Goal: Task Accomplishment & Management: Use online tool/utility

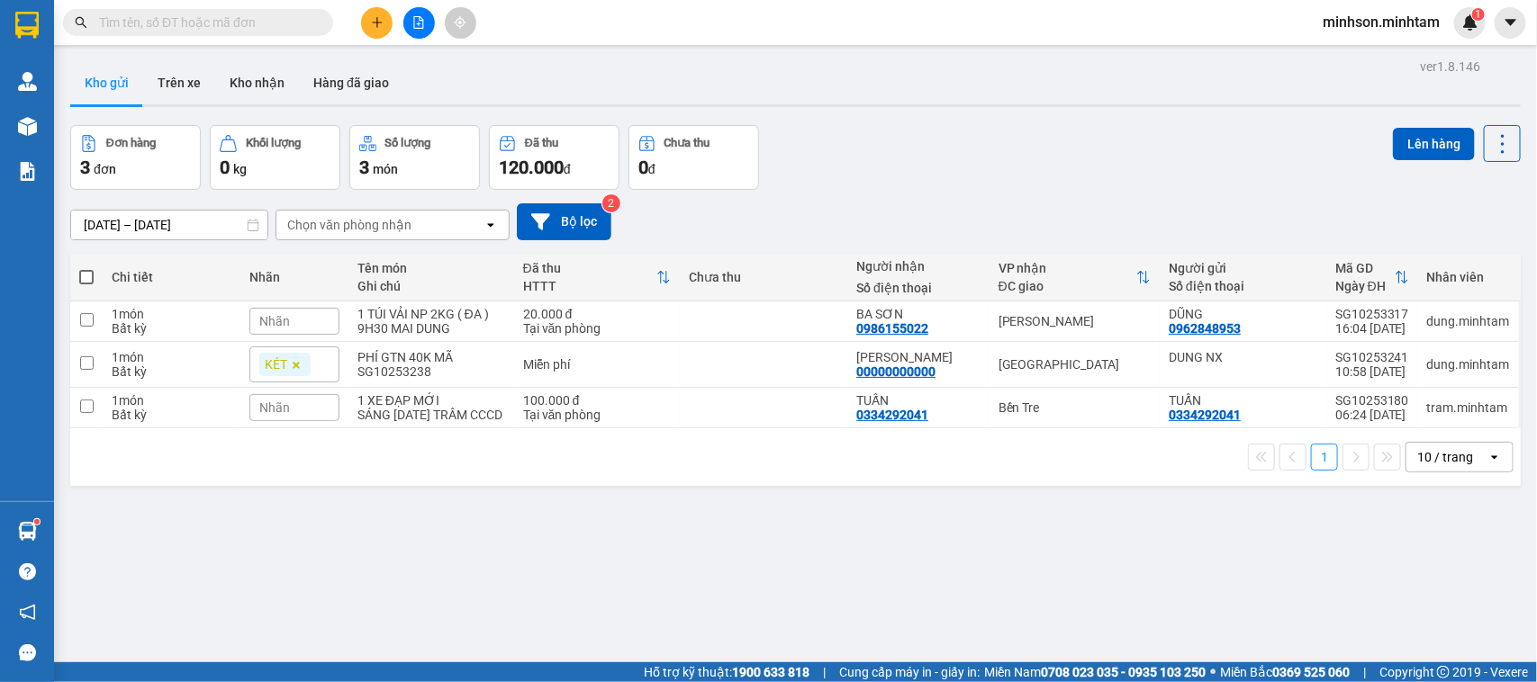
click at [1513, 77] on main "ver 1.8.146 Kho gửi Trên xe Kho nhận Hàng đã giao Đơn hàng 3 đơn Khối lượng 0 k…" at bounding box center [768, 331] width 1537 height 663
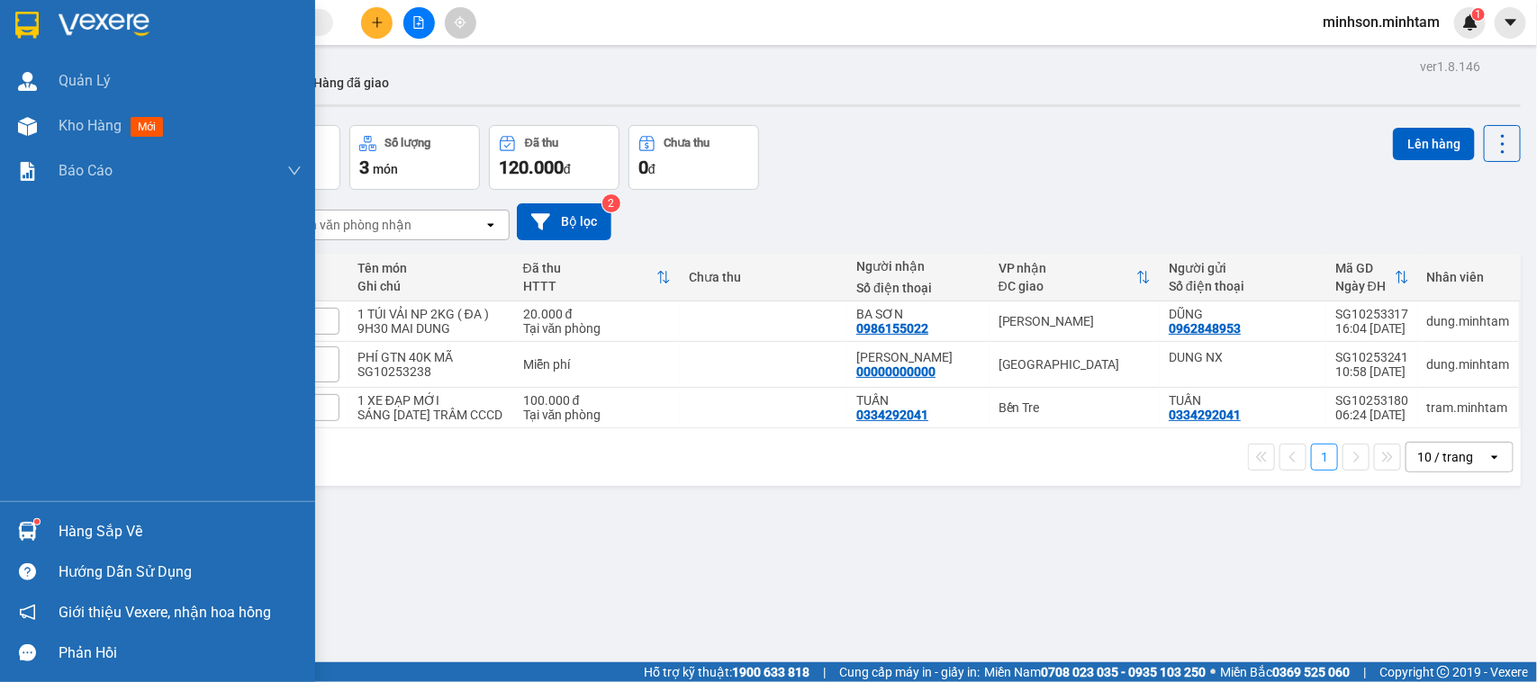
click at [82, 522] on div "Hàng sắp về" at bounding box center [180, 532] width 243 height 27
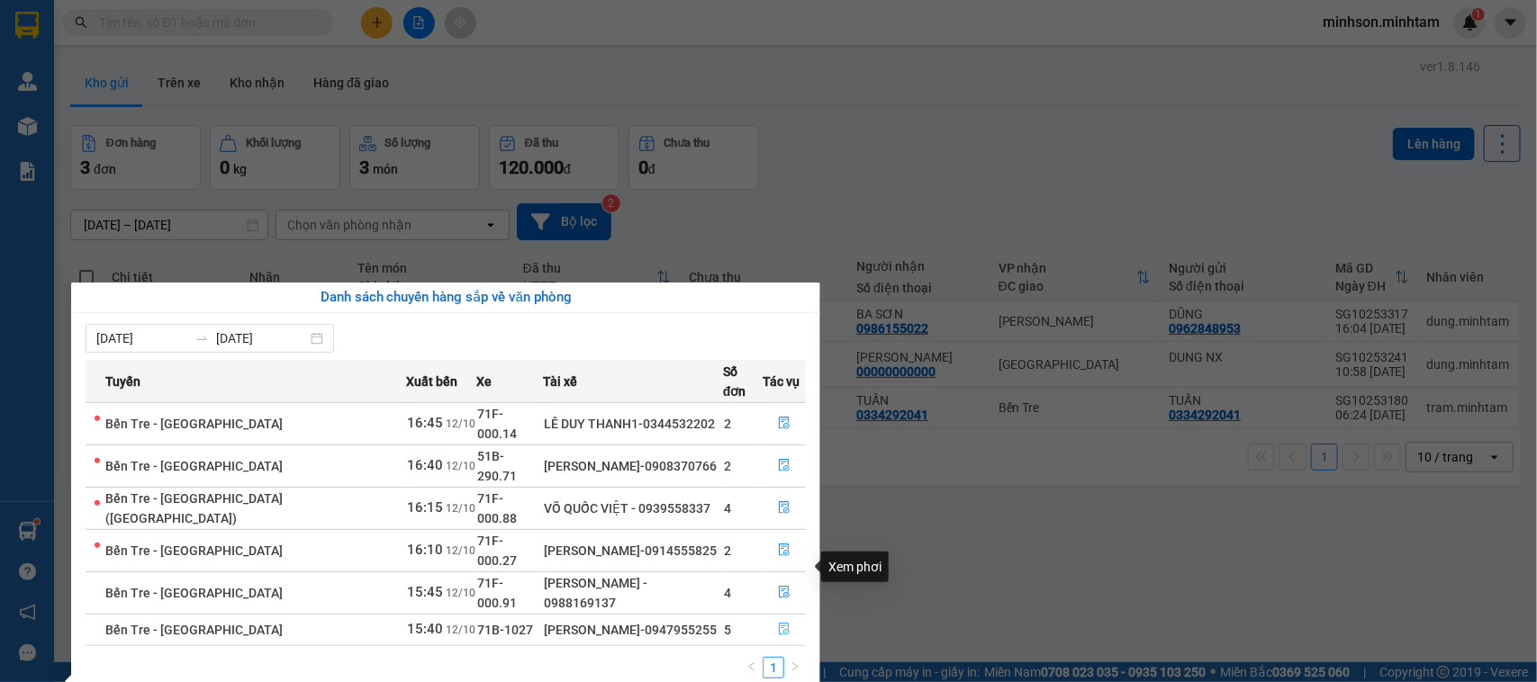
click at [781, 623] on icon "file-done" at bounding box center [784, 629] width 13 height 13
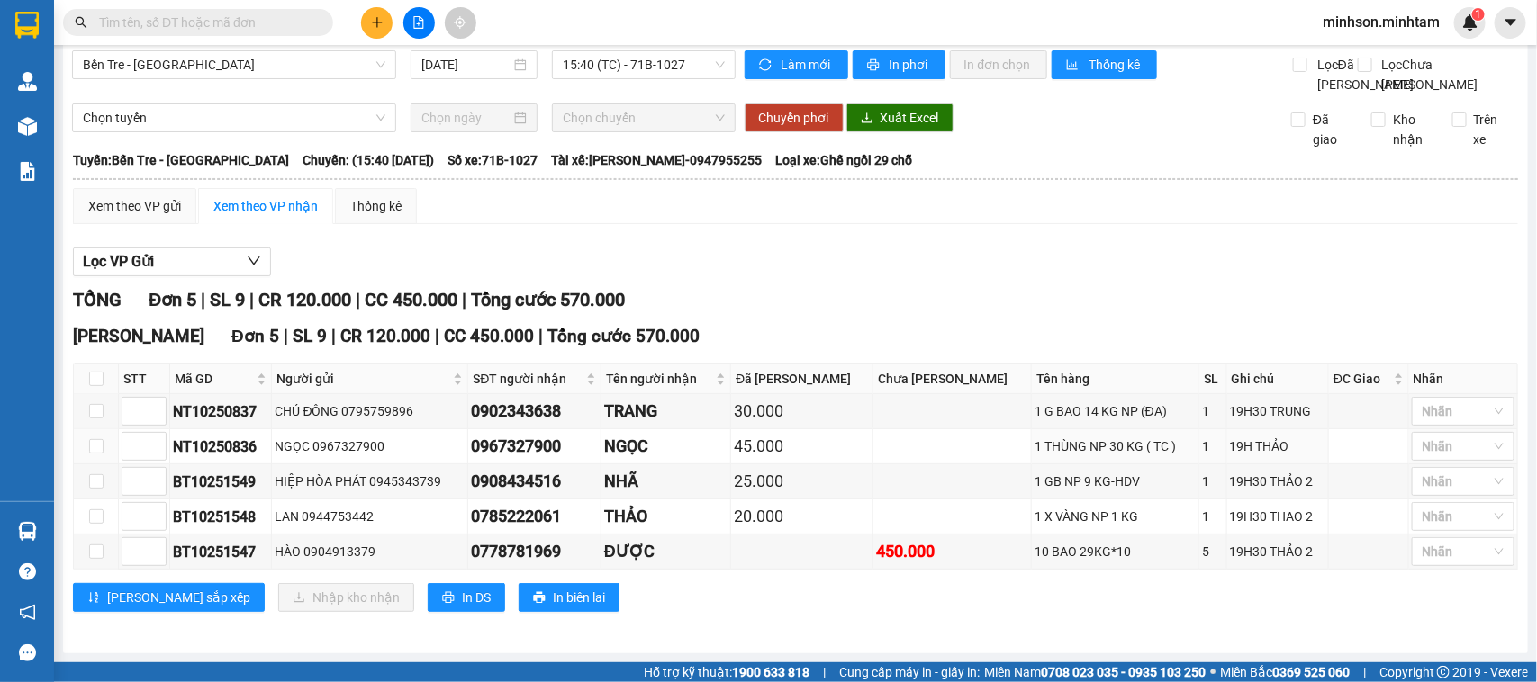
scroll to position [57, 0]
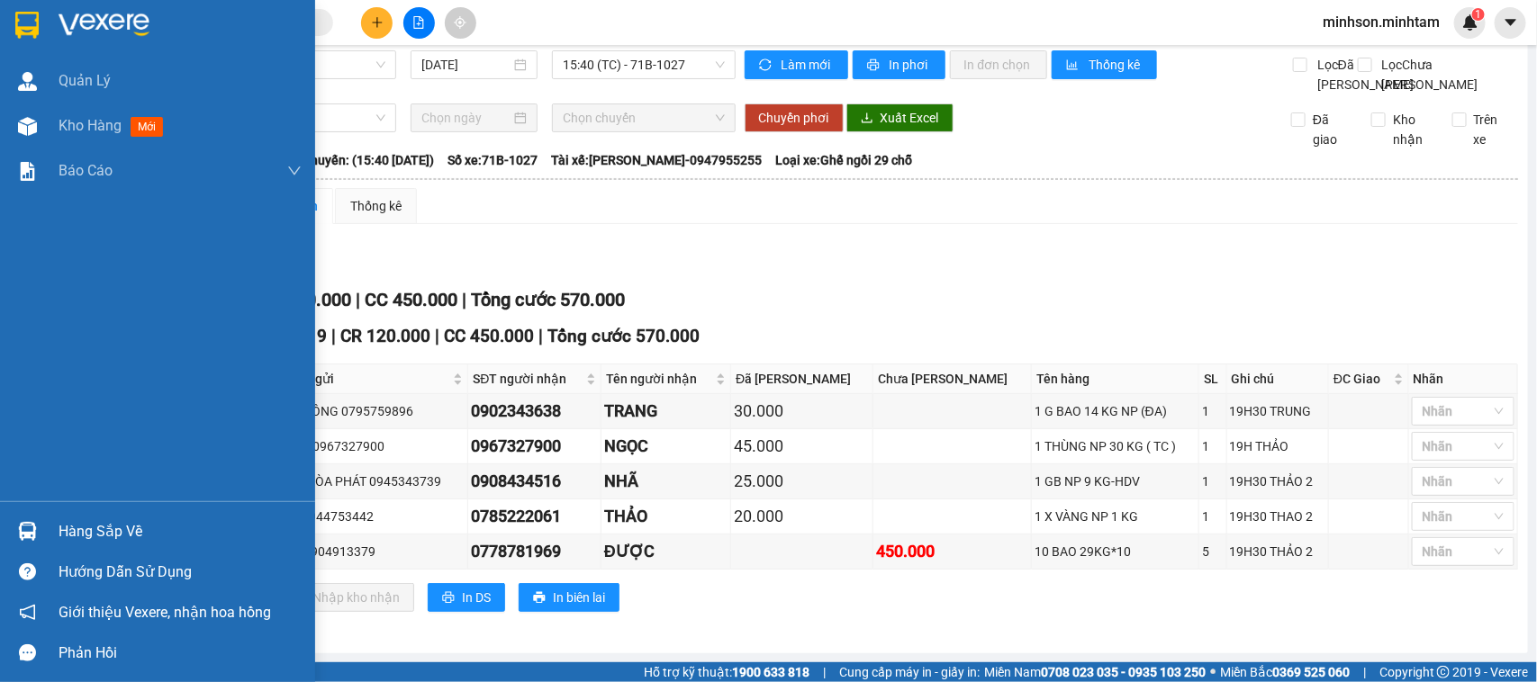
click at [33, 525] on img at bounding box center [27, 531] width 19 height 19
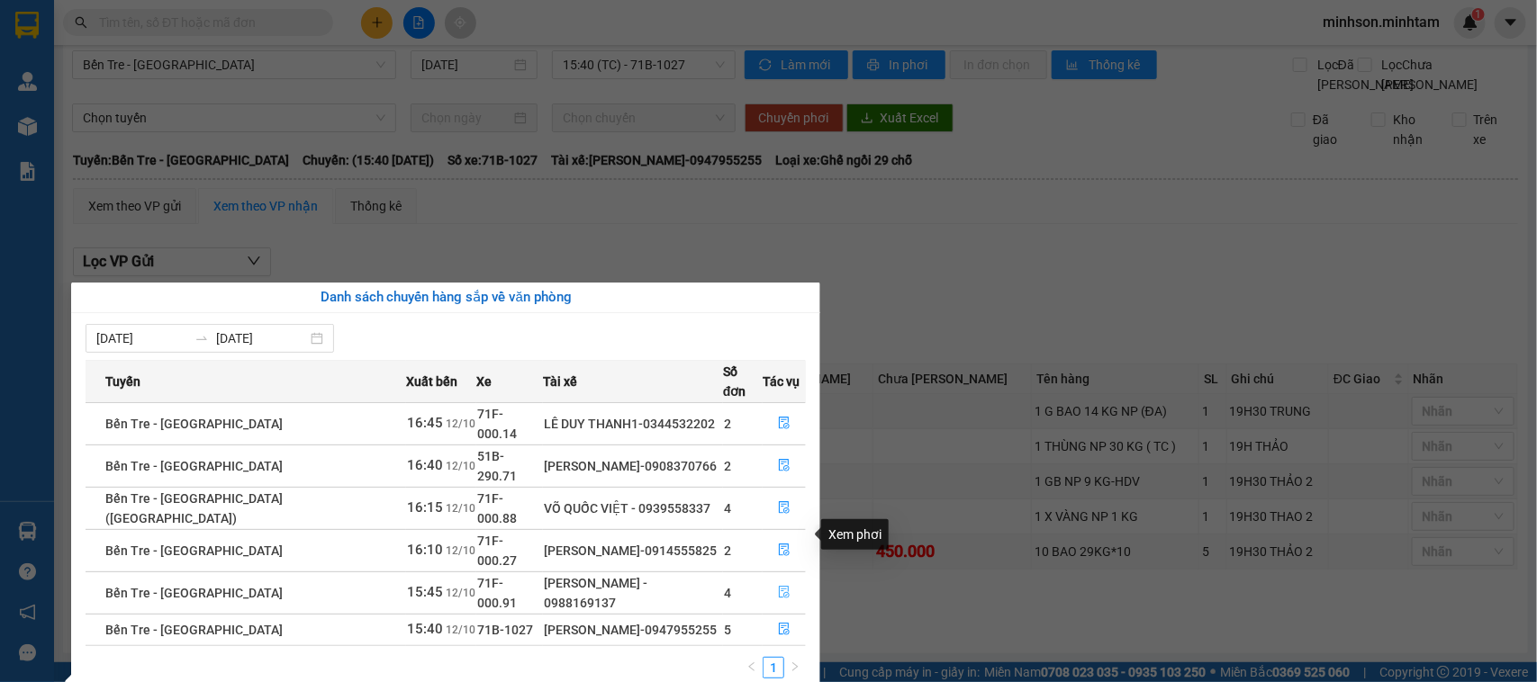
click at [779, 586] on icon "file-done" at bounding box center [784, 592] width 11 height 13
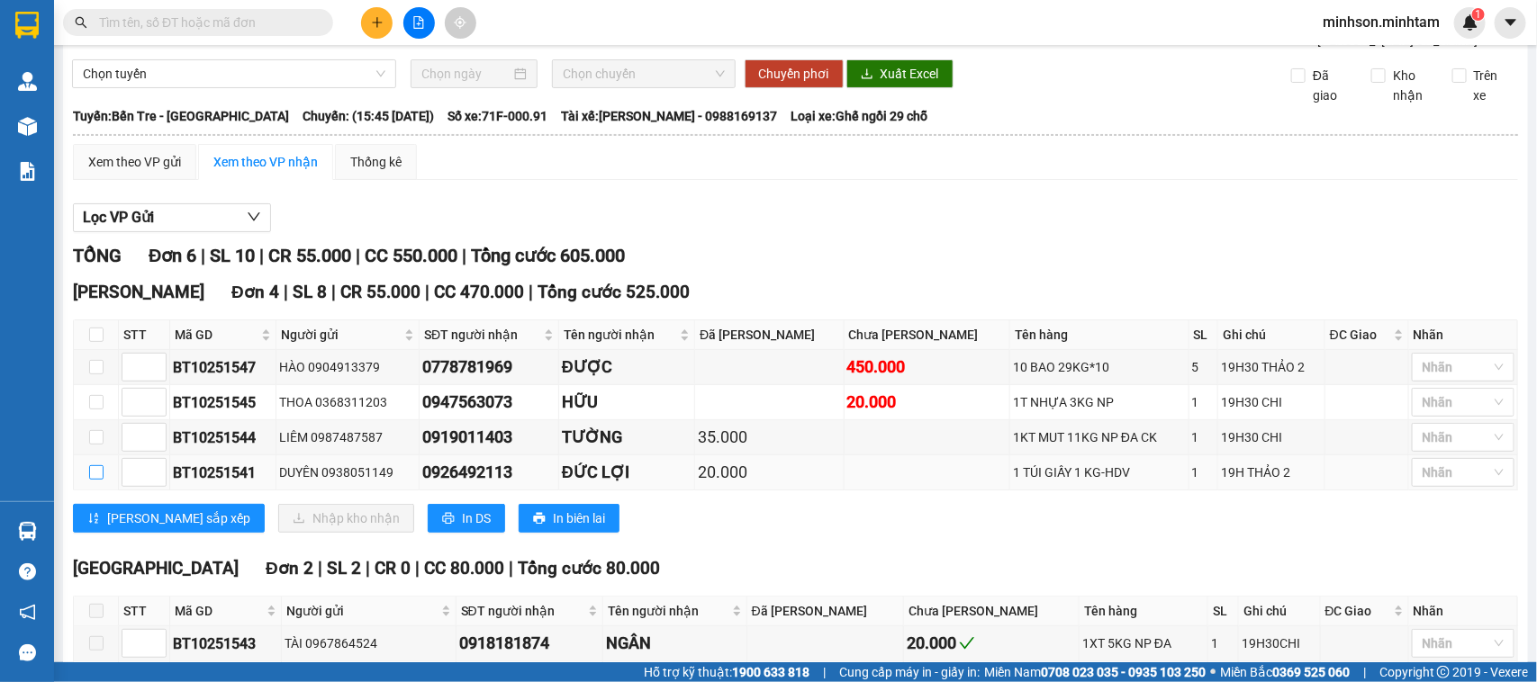
click at [97, 480] on input "checkbox" at bounding box center [96, 472] width 14 height 14
checkbox input "true"
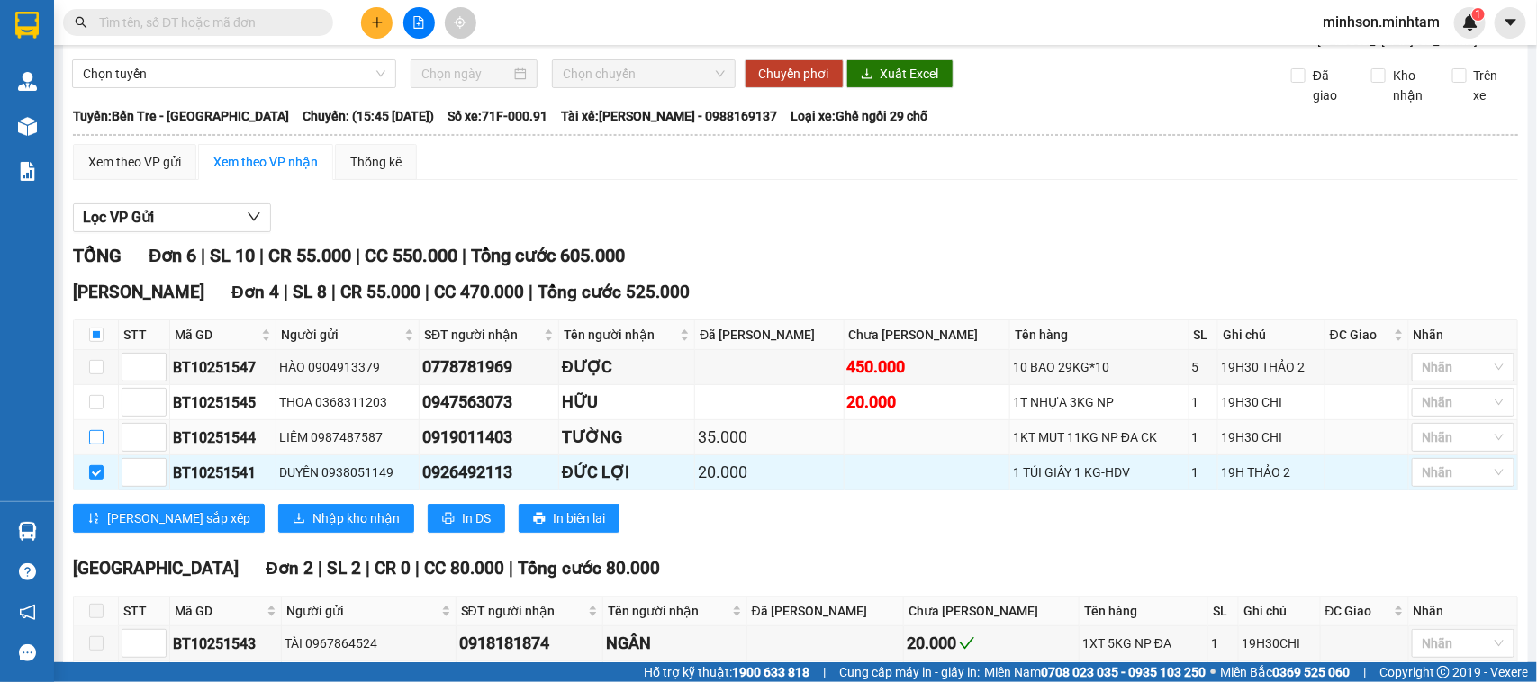
drag, startPoint x: 95, startPoint y: 489, endPoint x: 96, endPoint y: 475, distance: 13.6
click at [95, 447] on label at bounding box center [96, 438] width 14 height 20
click at [95, 445] on input "checkbox" at bounding box center [96, 437] width 14 height 14
checkbox input "true"
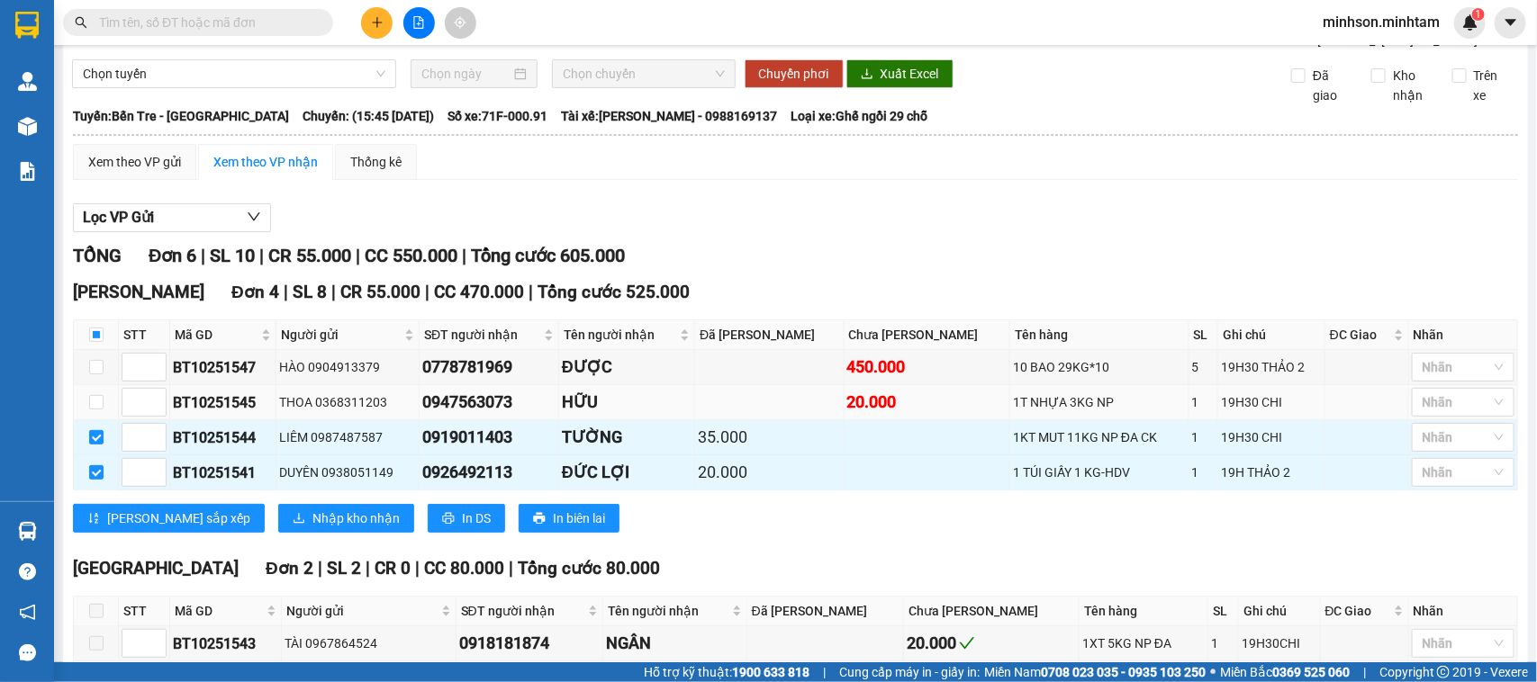
click at [101, 412] on label at bounding box center [96, 403] width 14 height 20
click at [100, 375] on input "checkbox" at bounding box center [96, 367] width 14 height 14
checkbox input "true"
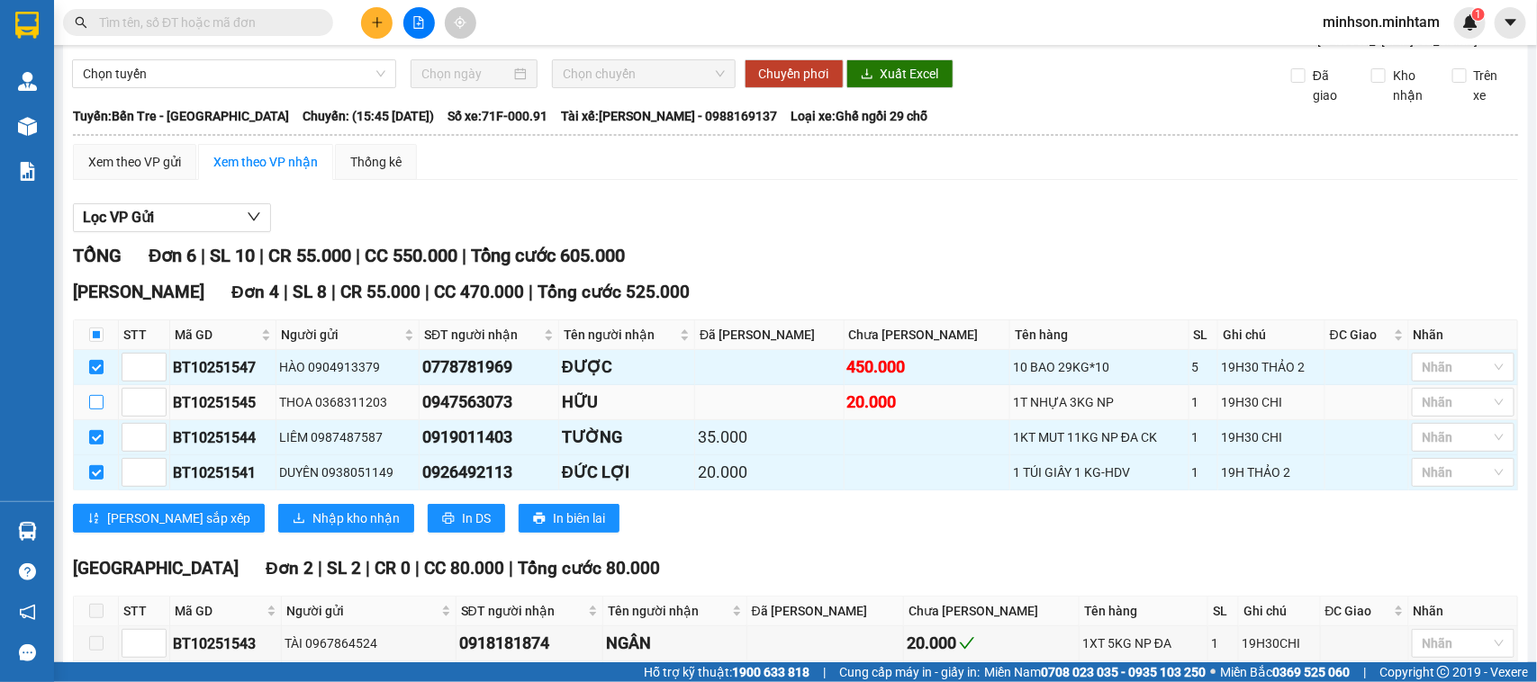
click at [93, 412] on label at bounding box center [96, 403] width 14 height 20
click at [93, 410] on input "checkbox" at bounding box center [96, 402] width 14 height 14
checkbox input "true"
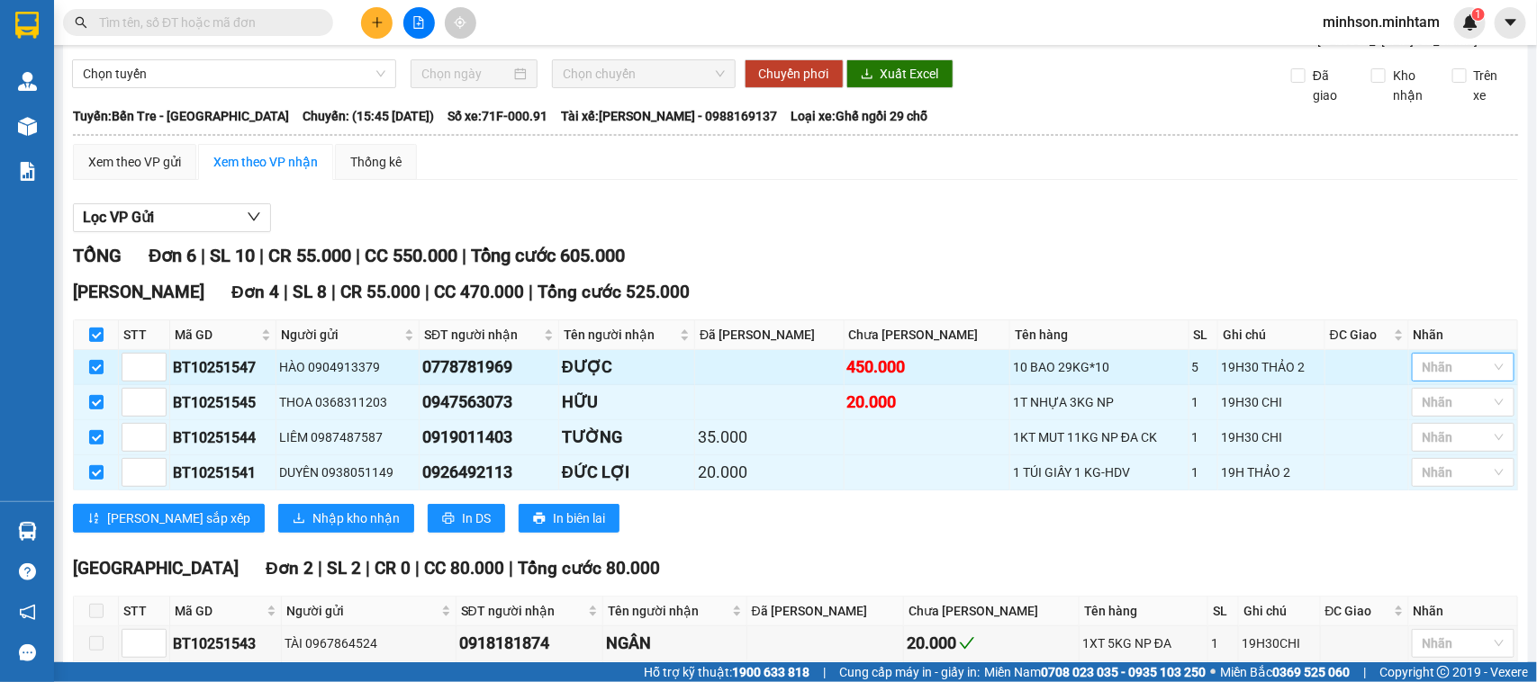
click at [1484, 382] on div "Nhãn" at bounding box center [1463, 367] width 103 height 29
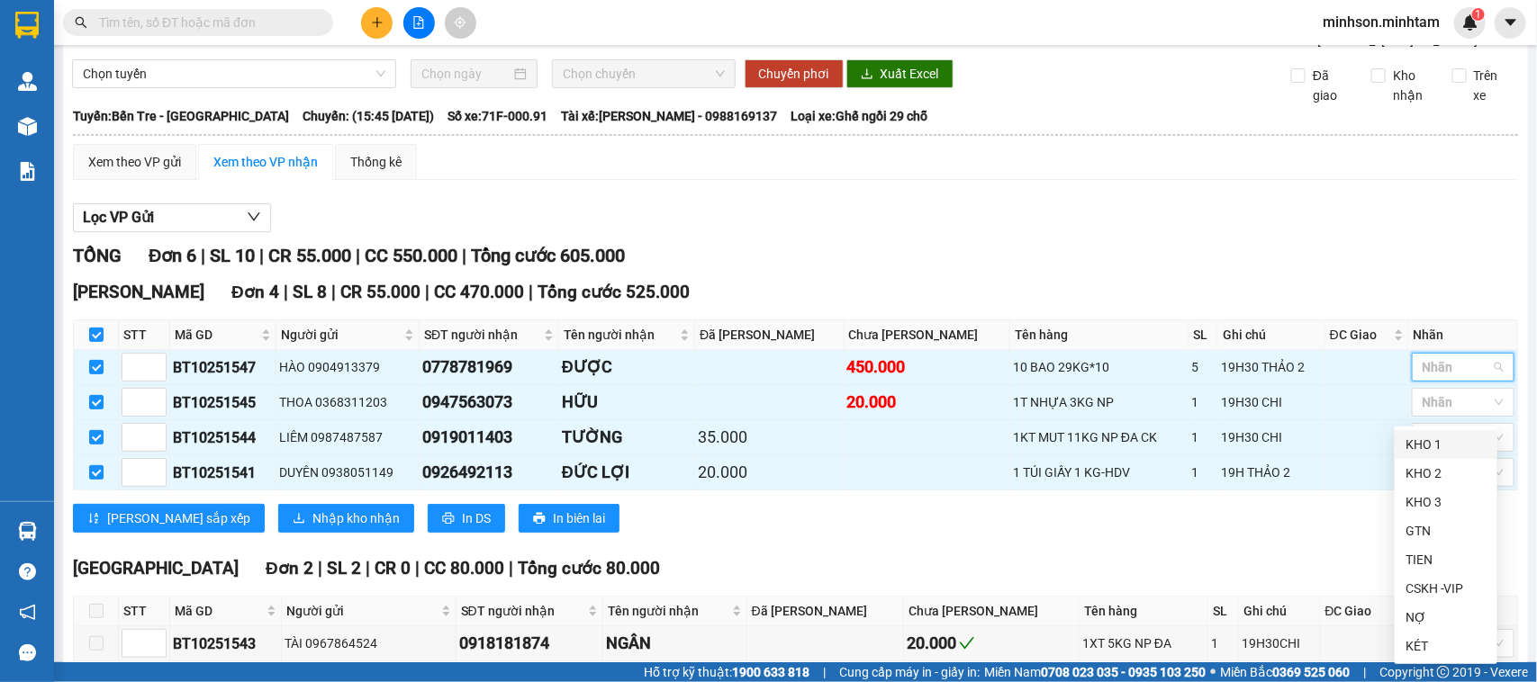
click at [1429, 446] on div "KHO 1" at bounding box center [1445, 445] width 81 height 20
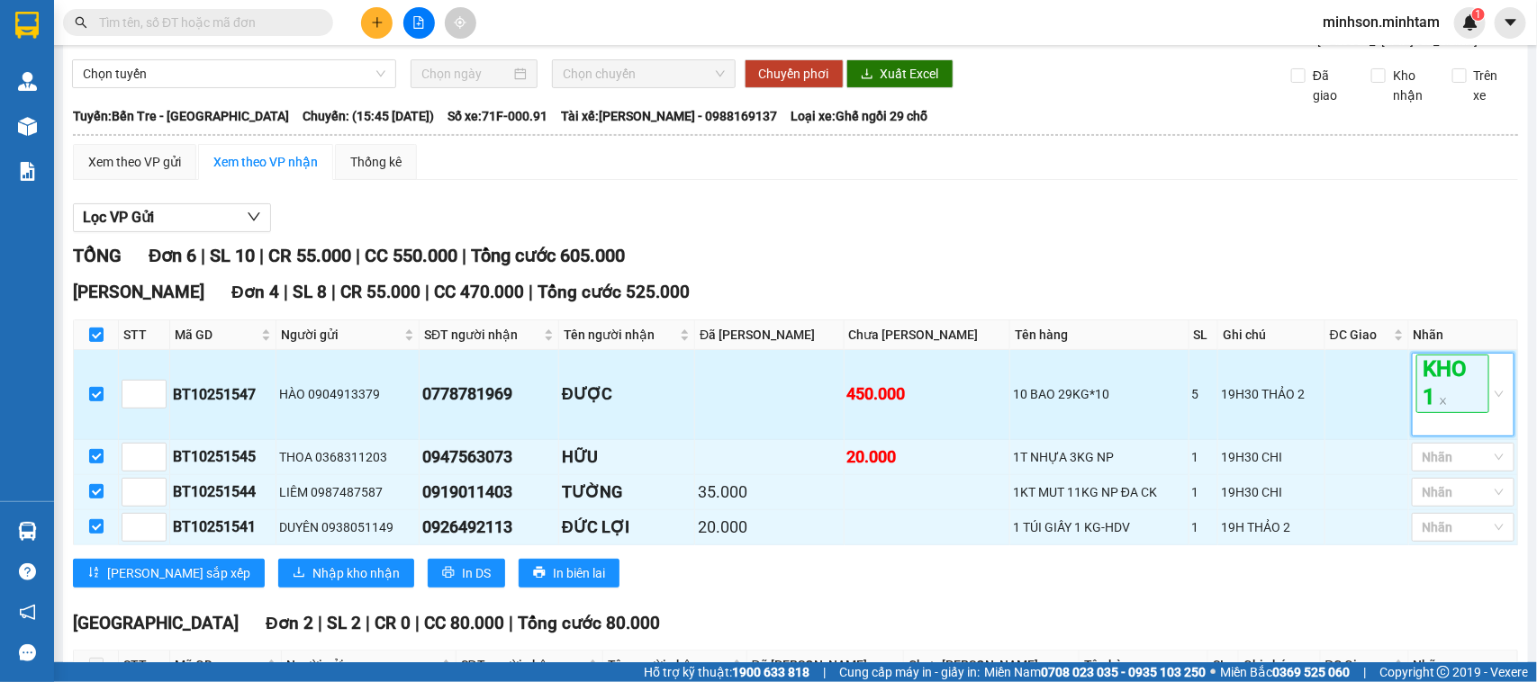
click at [1436, 412] on span "KHO 1" at bounding box center [1452, 384] width 73 height 58
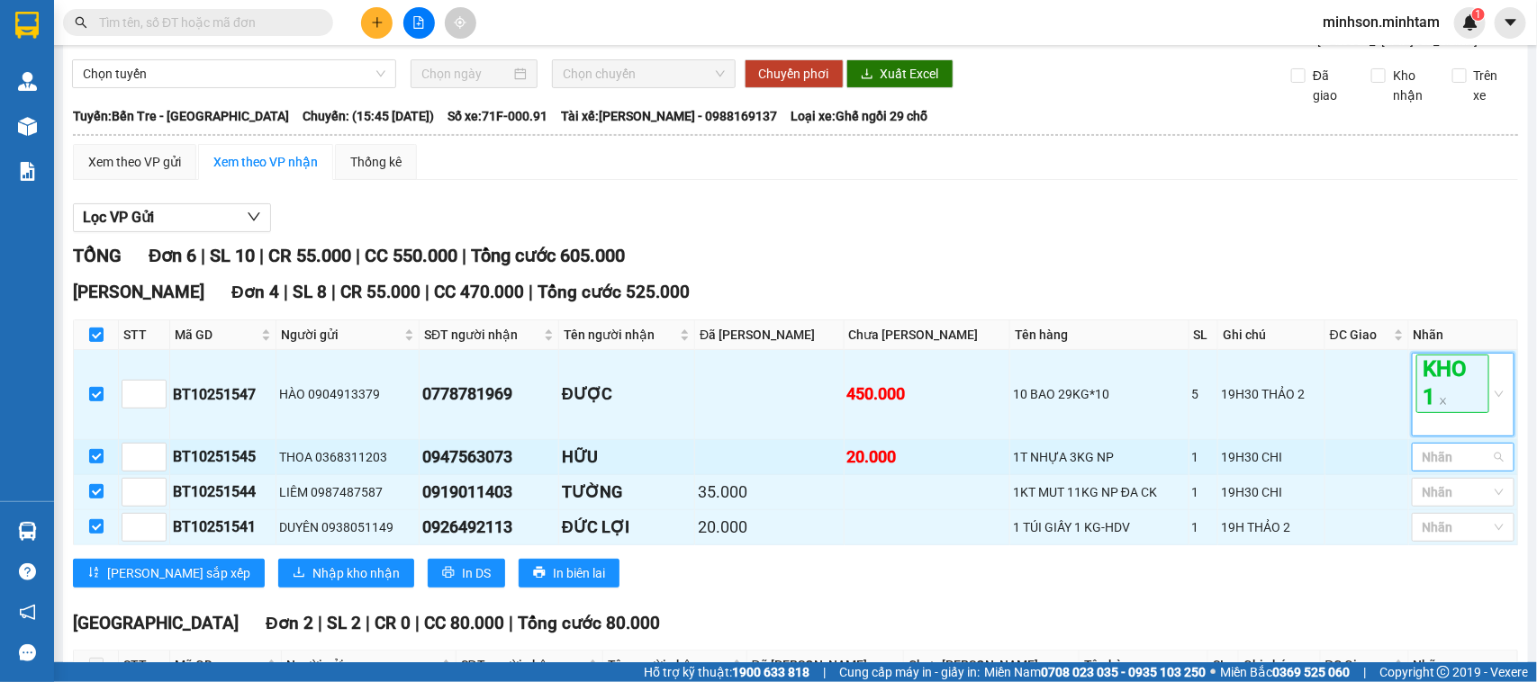
click at [1432, 468] on div at bounding box center [1454, 458] width 76 height 22
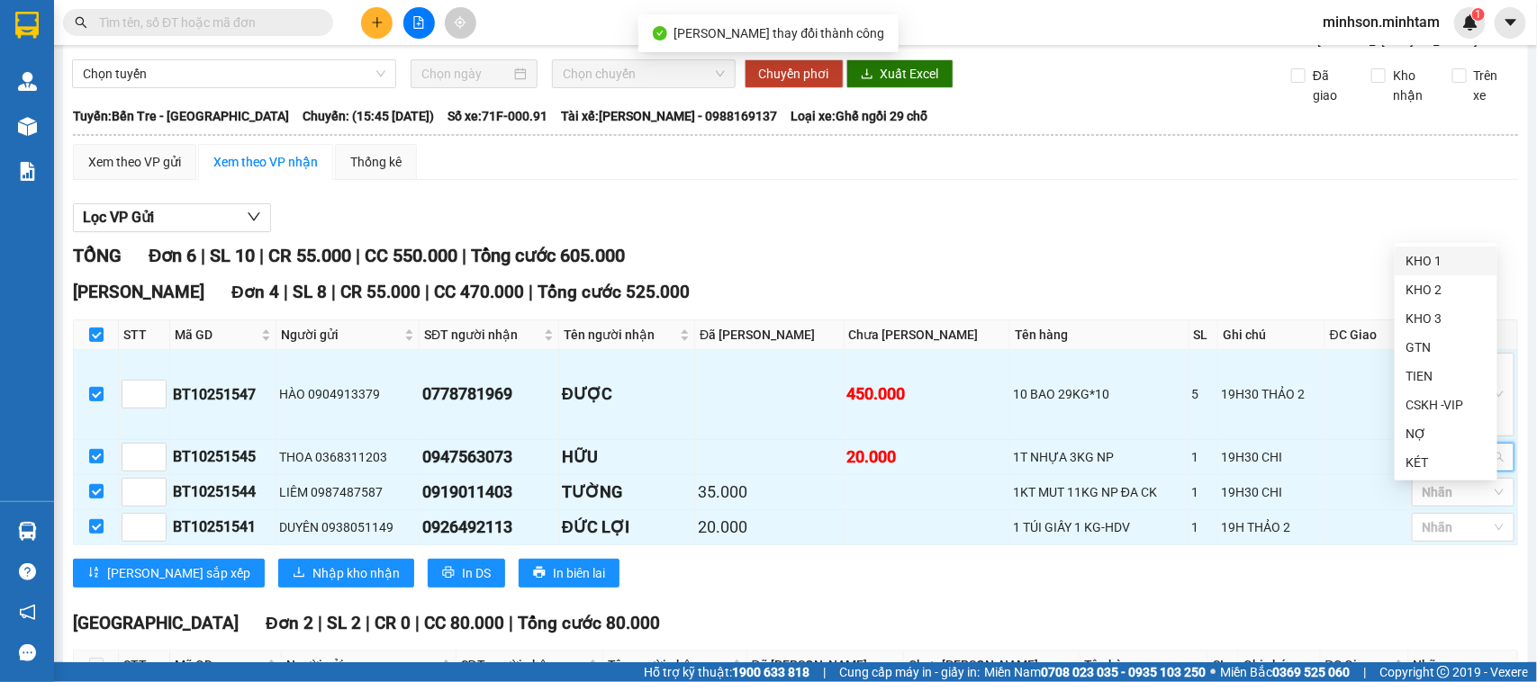
click at [1428, 257] on div "KHO 1" at bounding box center [1445, 261] width 81 height 20
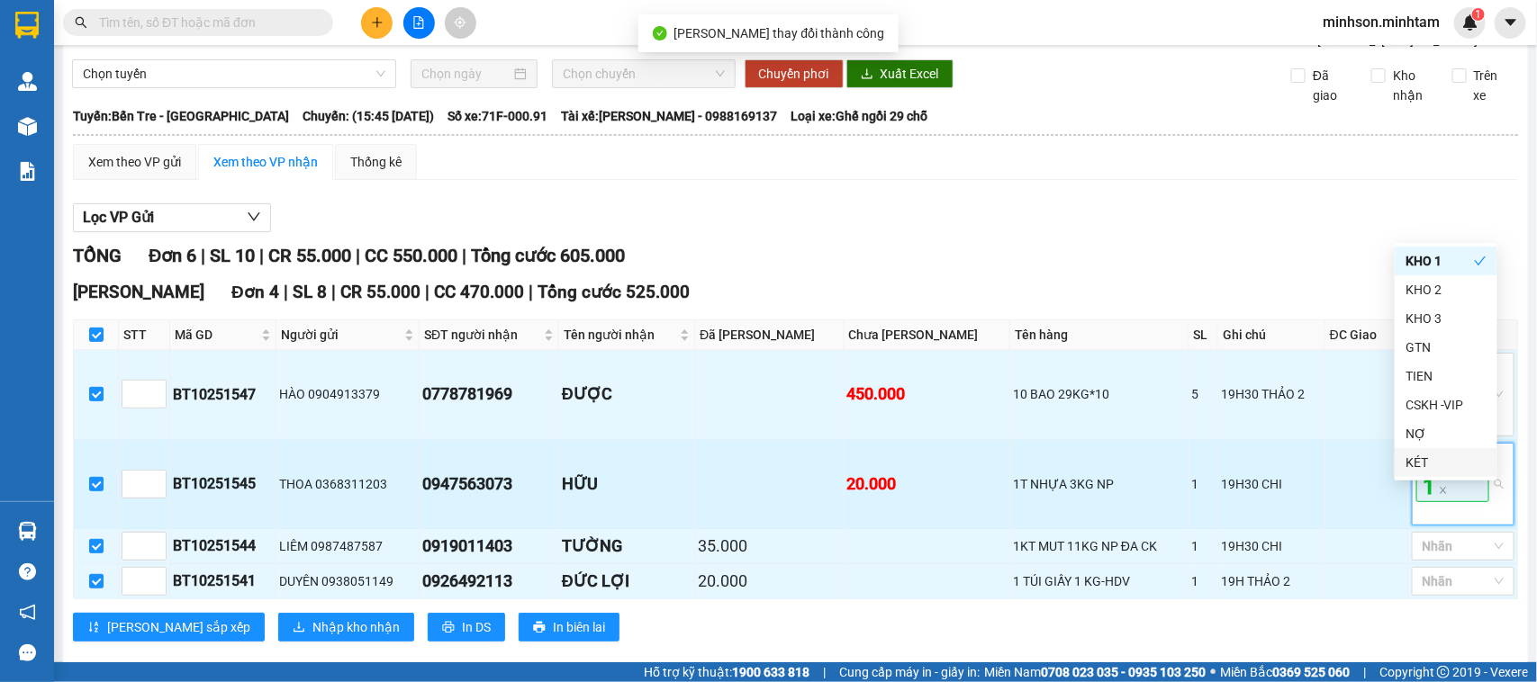
click at [1436, 502] on span "KHO 1" at bounding box center [1452, 474] width 73 height 58
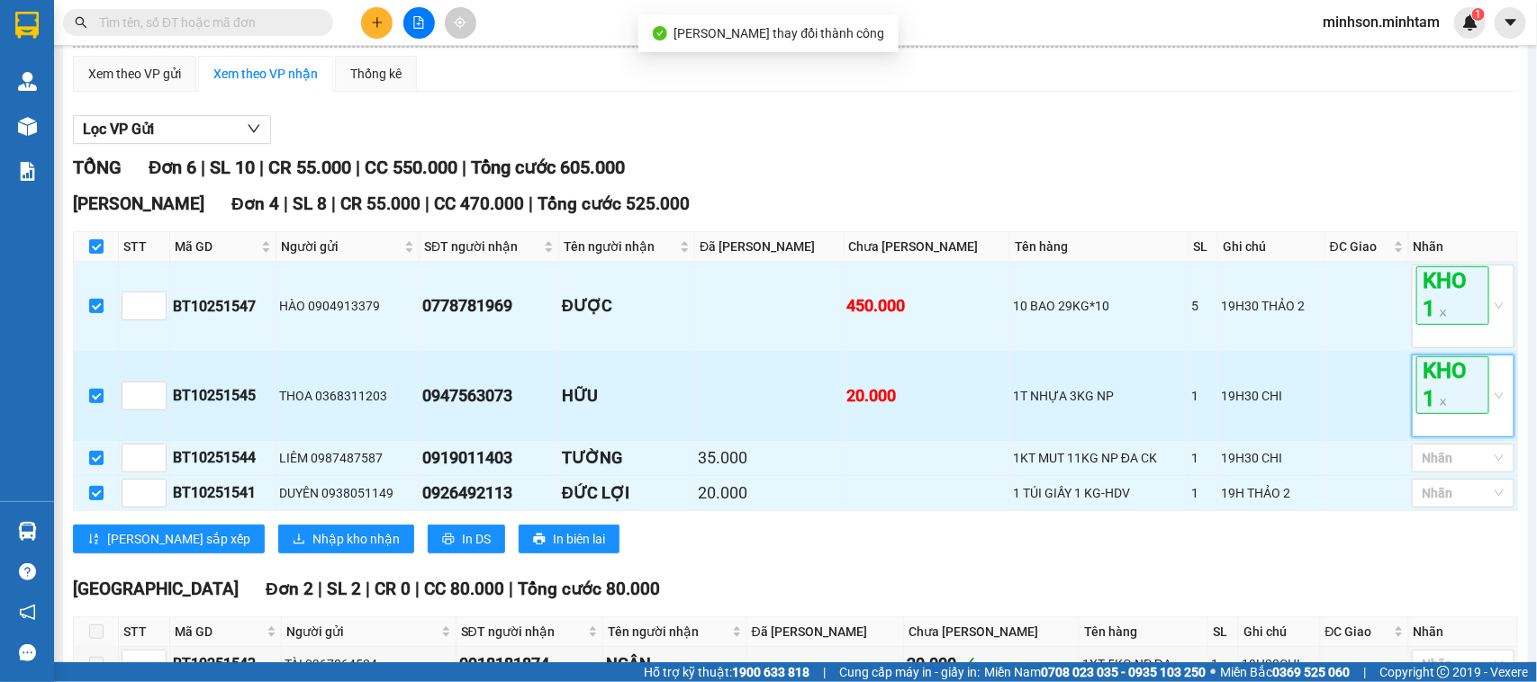
scroll to position [282, 0]
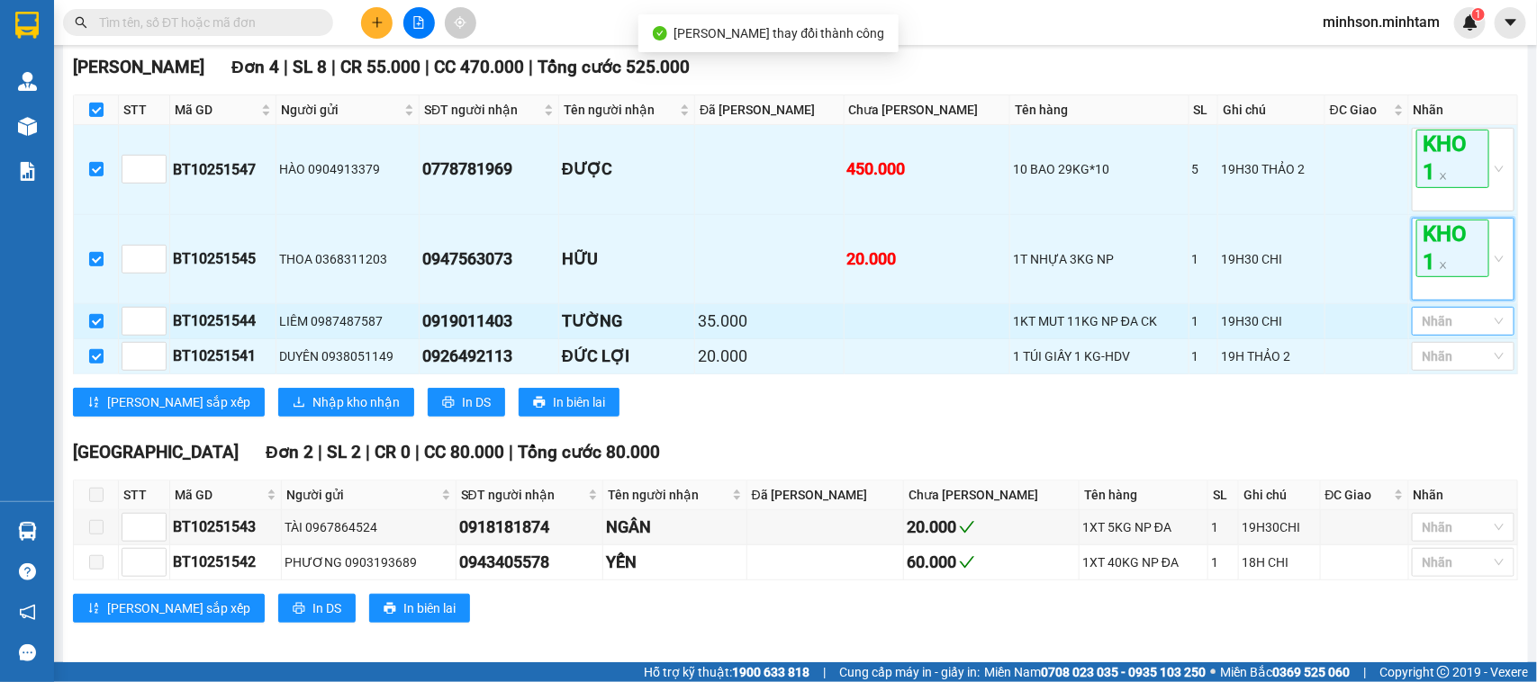
click at [1443, 332] on div at bounding box center [1454, 322] width 76 height 22
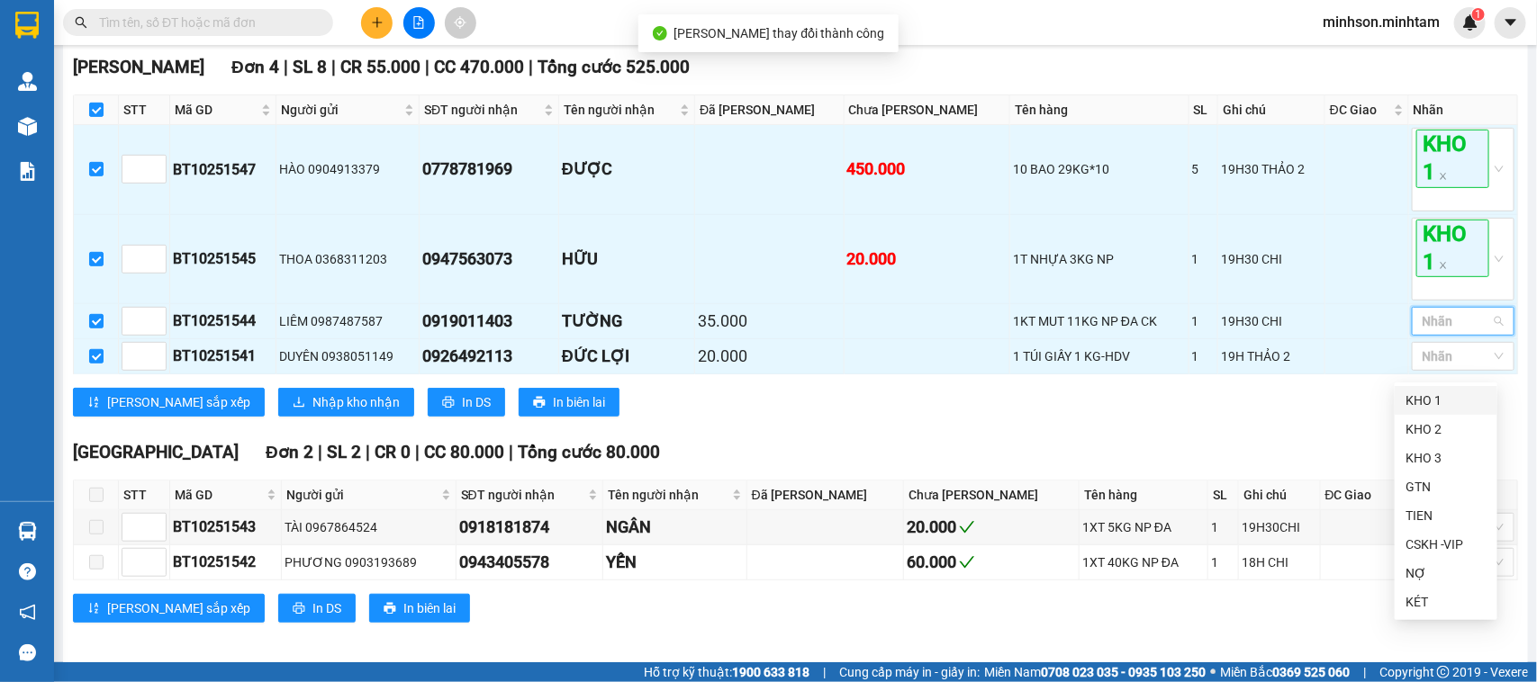
click at [1414, 398] on div "KHO 1" at bounding box center [1445, 401] width 81 height 20
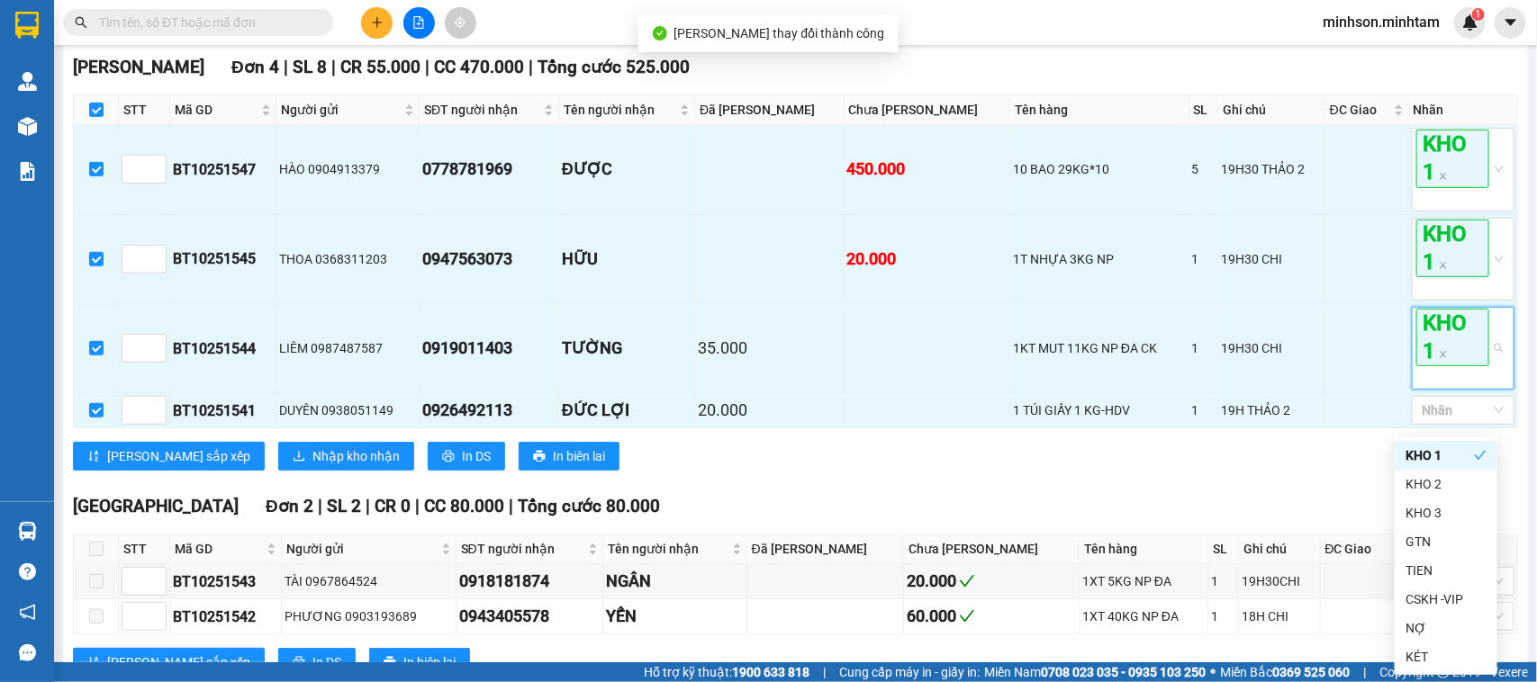
drag, startPoint x: 1429, startPoint y: 379, endPoint x: 1478, endPoint y: 498, distance: 128.7
click at [1429, 366] on span "KHO 1" at bounding box center [1452, 338] width 73 height 58
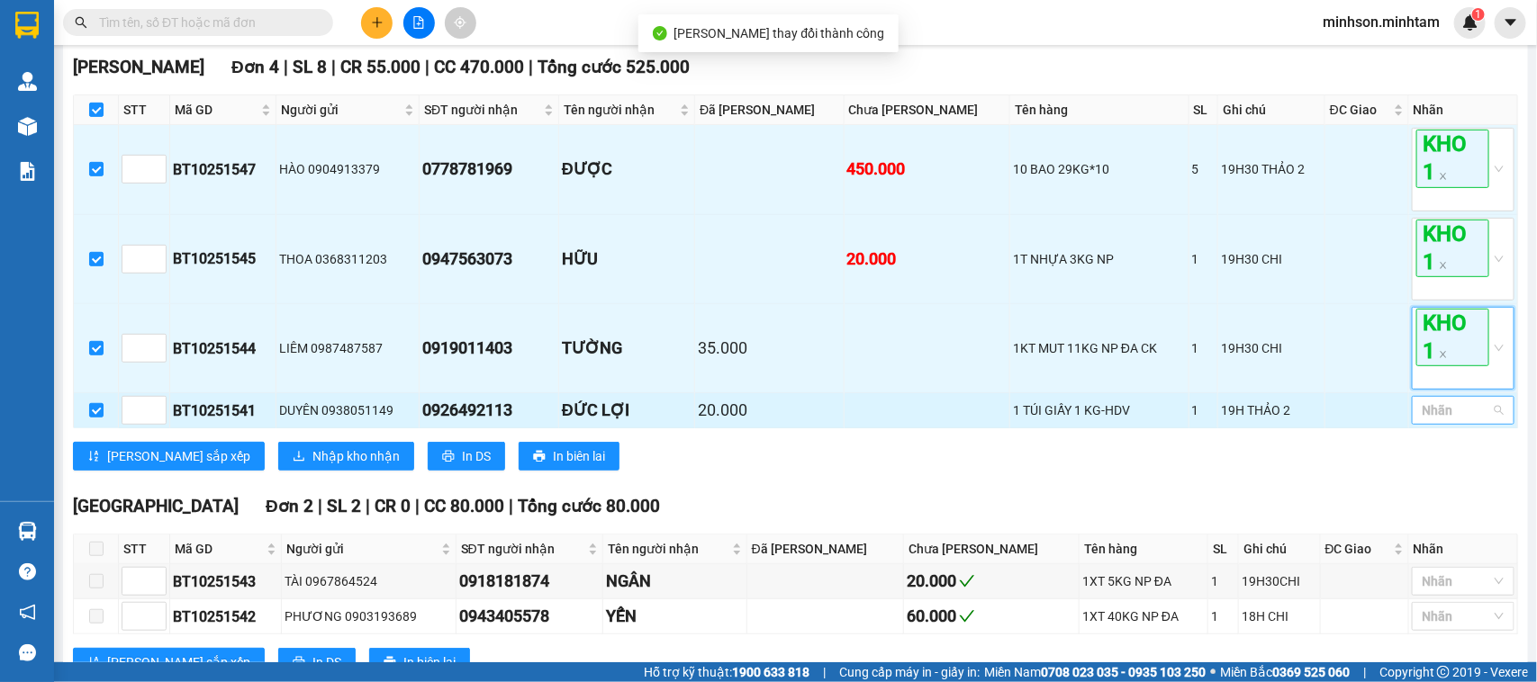
click at [1448, 421] on div at bounding box center [1454, 411] width 76 height 22
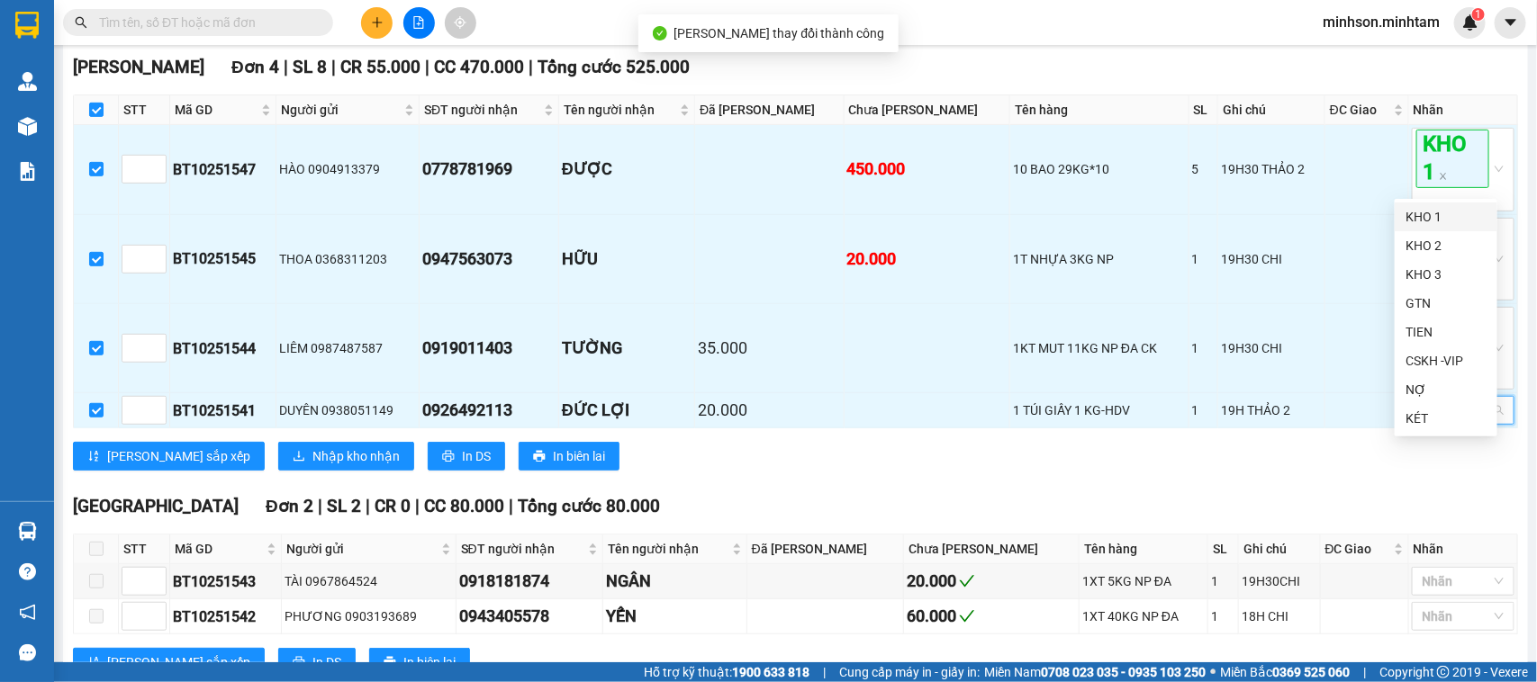
click at [1430, 218] on div "KHO 1" at bounding box center [1445, 217] width 81 height 20
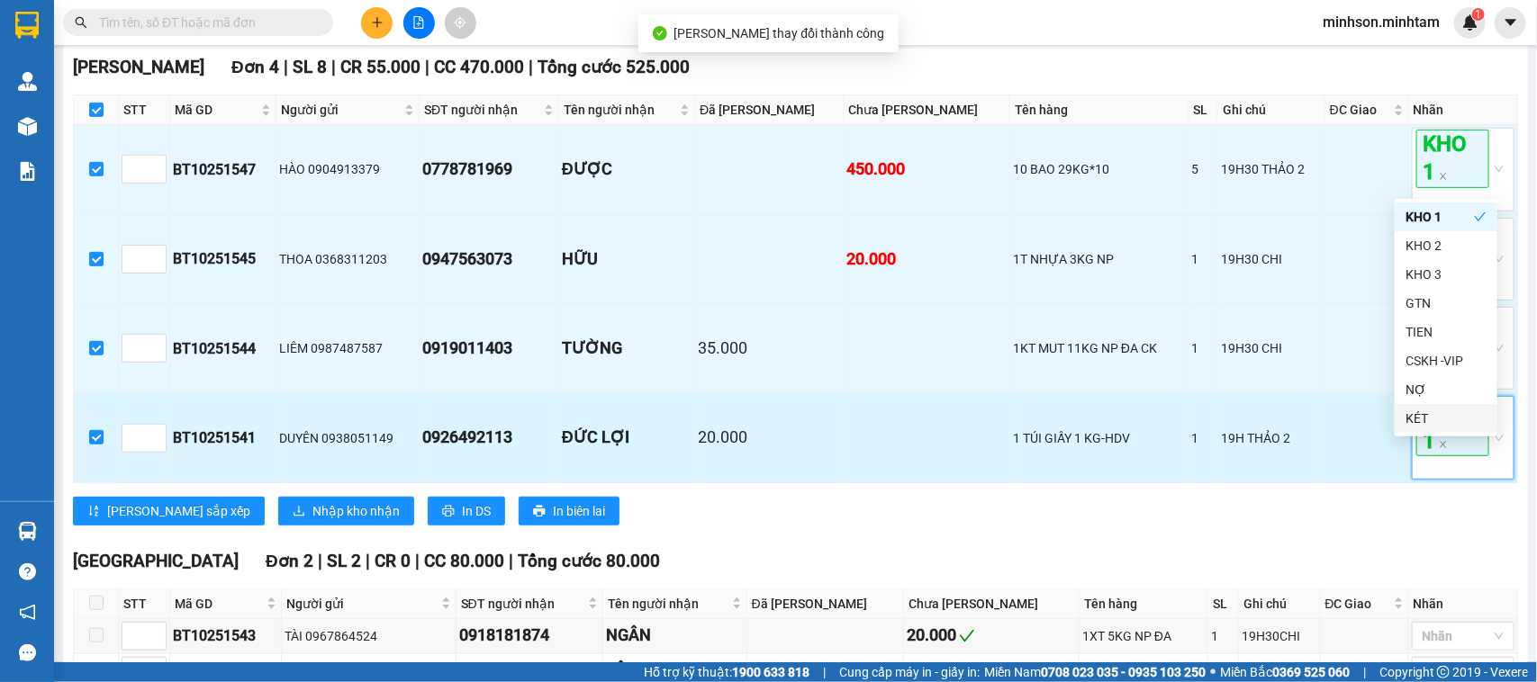
click at [1445, 451] on span "KHO 1" at bounding box center [1452, 427] width 73 height 58
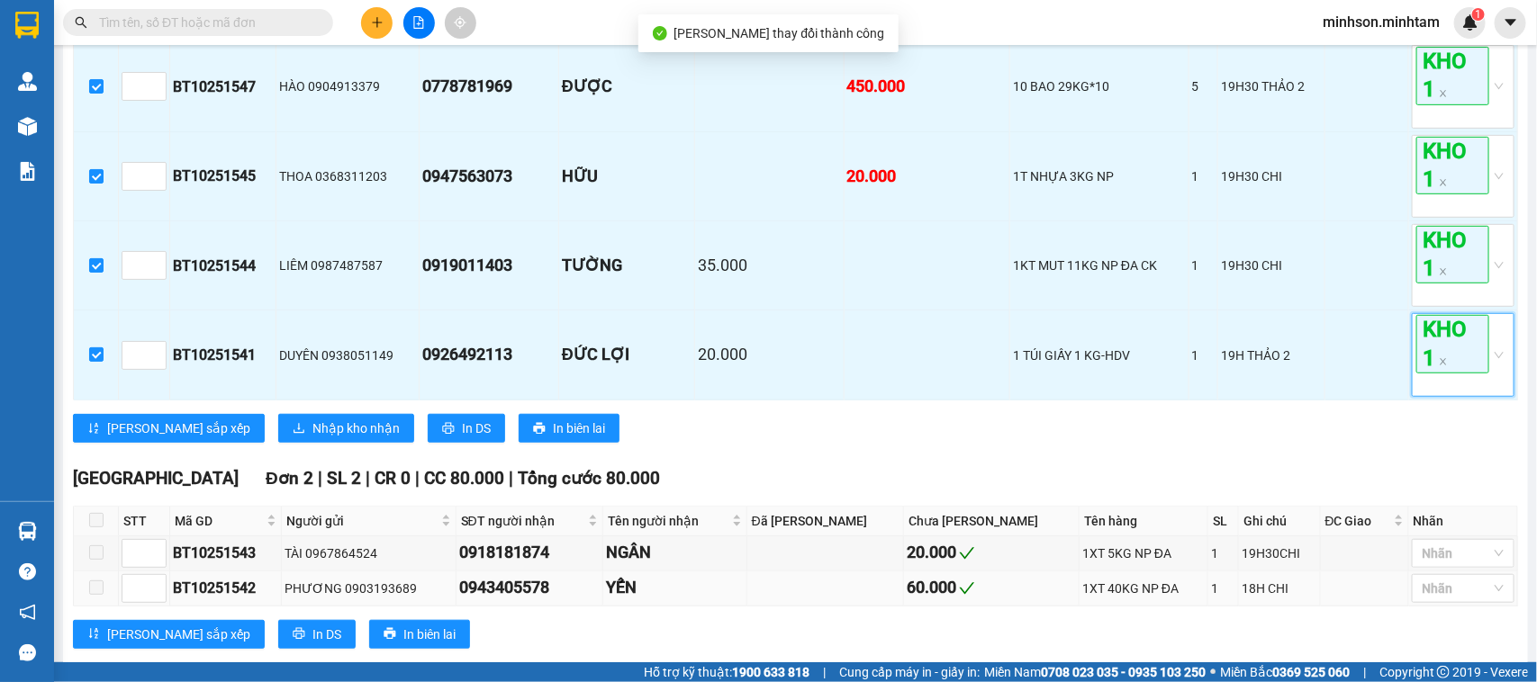
scroll to position [447, 0]
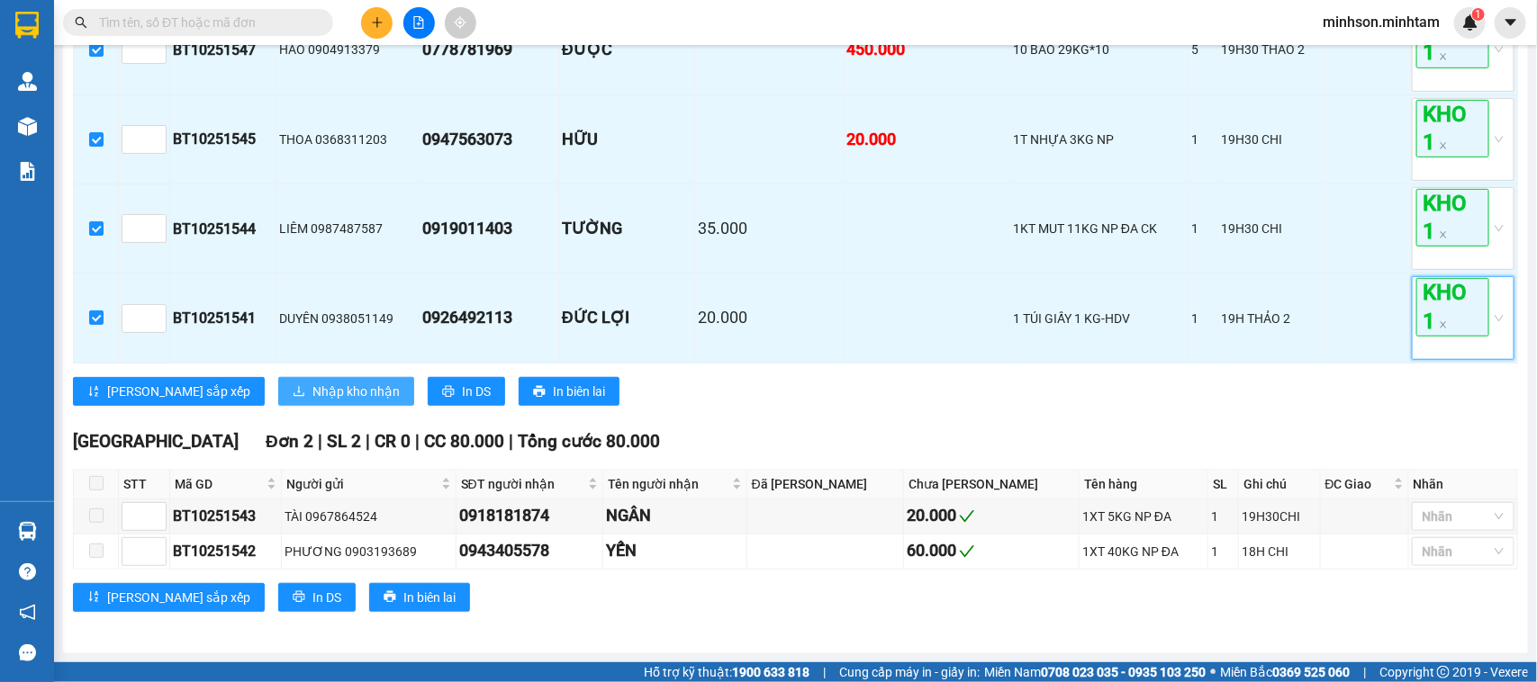
click at [312, 384] on span "Nhập kho nhận" at bounding box center [355, 392] width 87 height 20
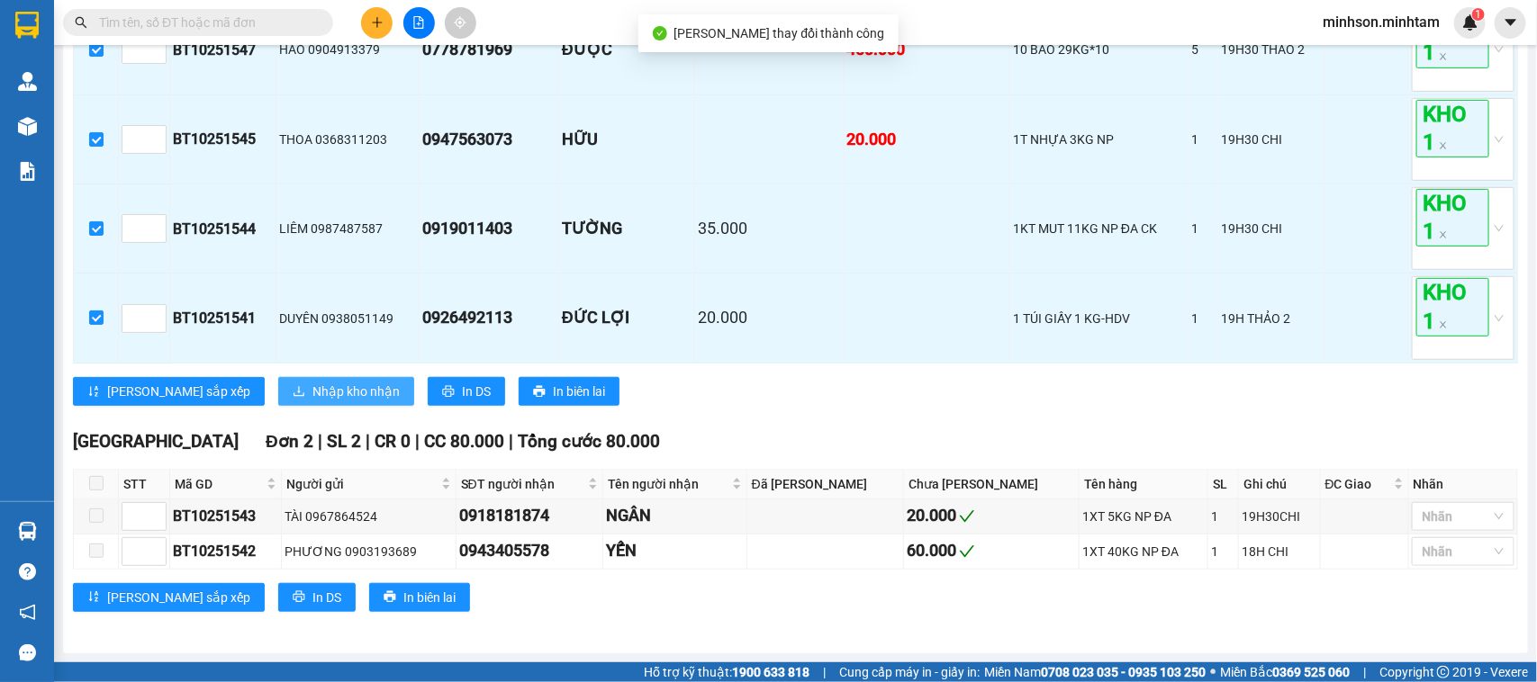
click at [302, 403] on div "[PERSON_NAME][GEOGRAPHIC_DATA] 4 | SL 8 | CR 55.000 | CC 470.000 | Tổng cước 52…" at bounding box center [795, 176] width 1445 height 484
click at [312, 398] on span "Nhập kho nhận" at bounding box center [355, 392] width 87 height 20
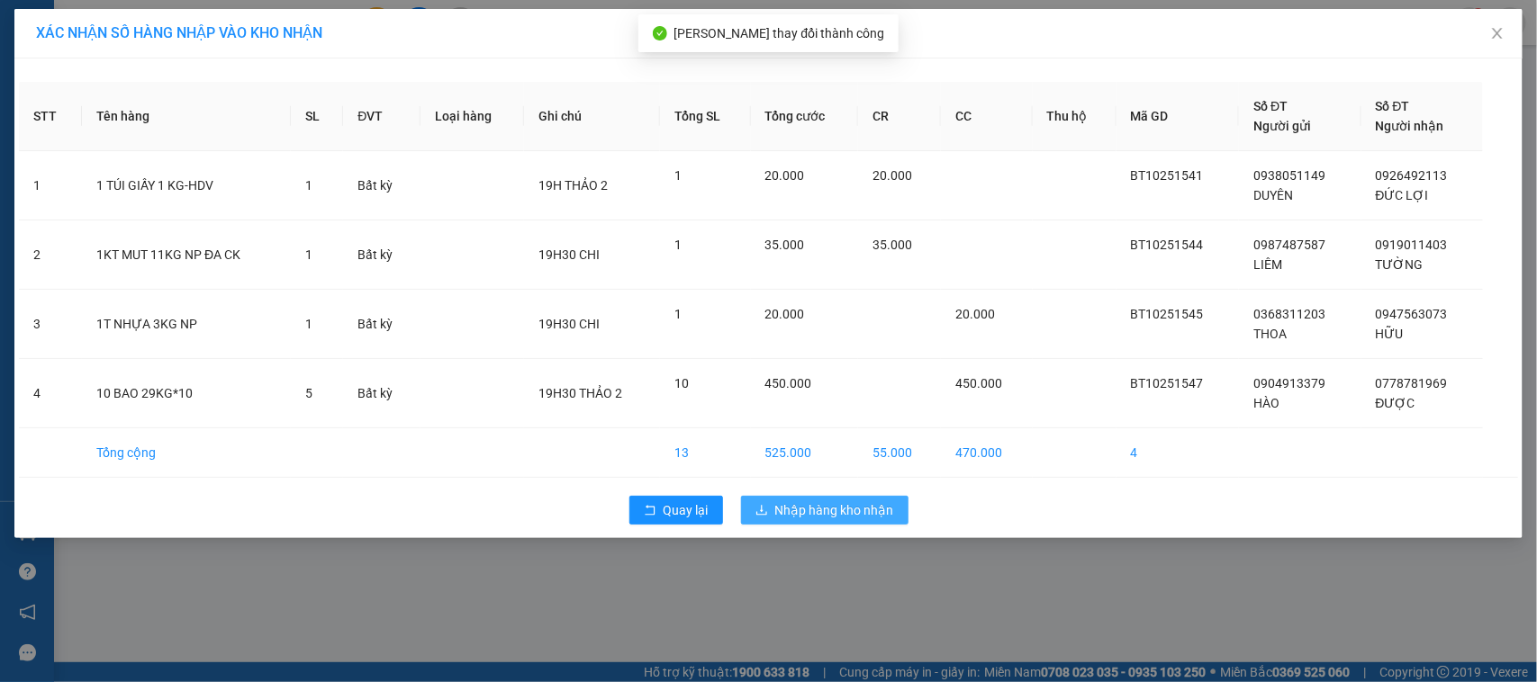
click at [869, 511] on span "Nhập hàng kho nhận" at bounding box center [834, 511] width 119 height 20
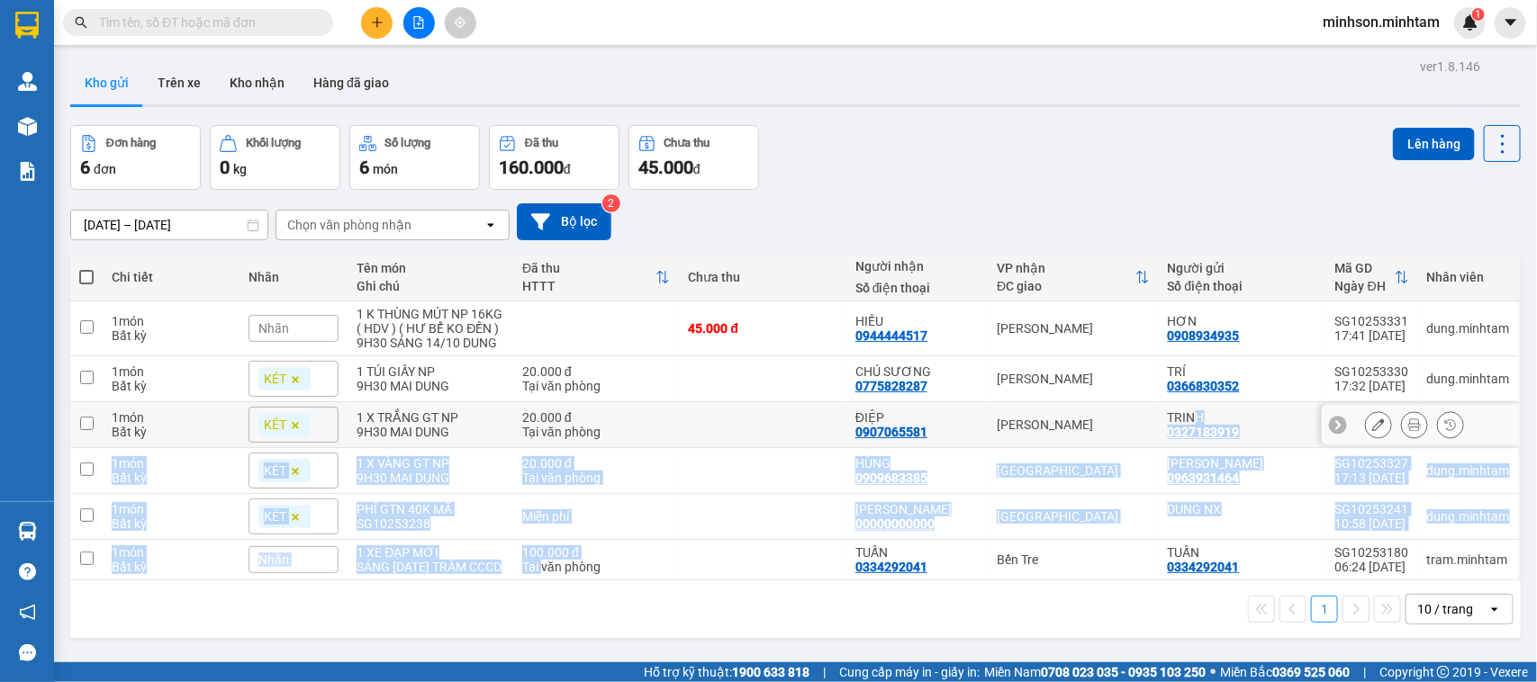
drag, startPoint x: 1188, startPoint y: 408, endPoint x: 1490, endPoint y: 446, distance: 304.0
click at [925, 492] on tbody "1 món Bất kỳ Nhãn 1 K THÙNG MÚT NP 16KG ( HDV ) ( HƯ BỂ KO ĐỀN ) 9H30 SÁNG 14/1…" at bounding box center [795, 441] width 1450 height 279
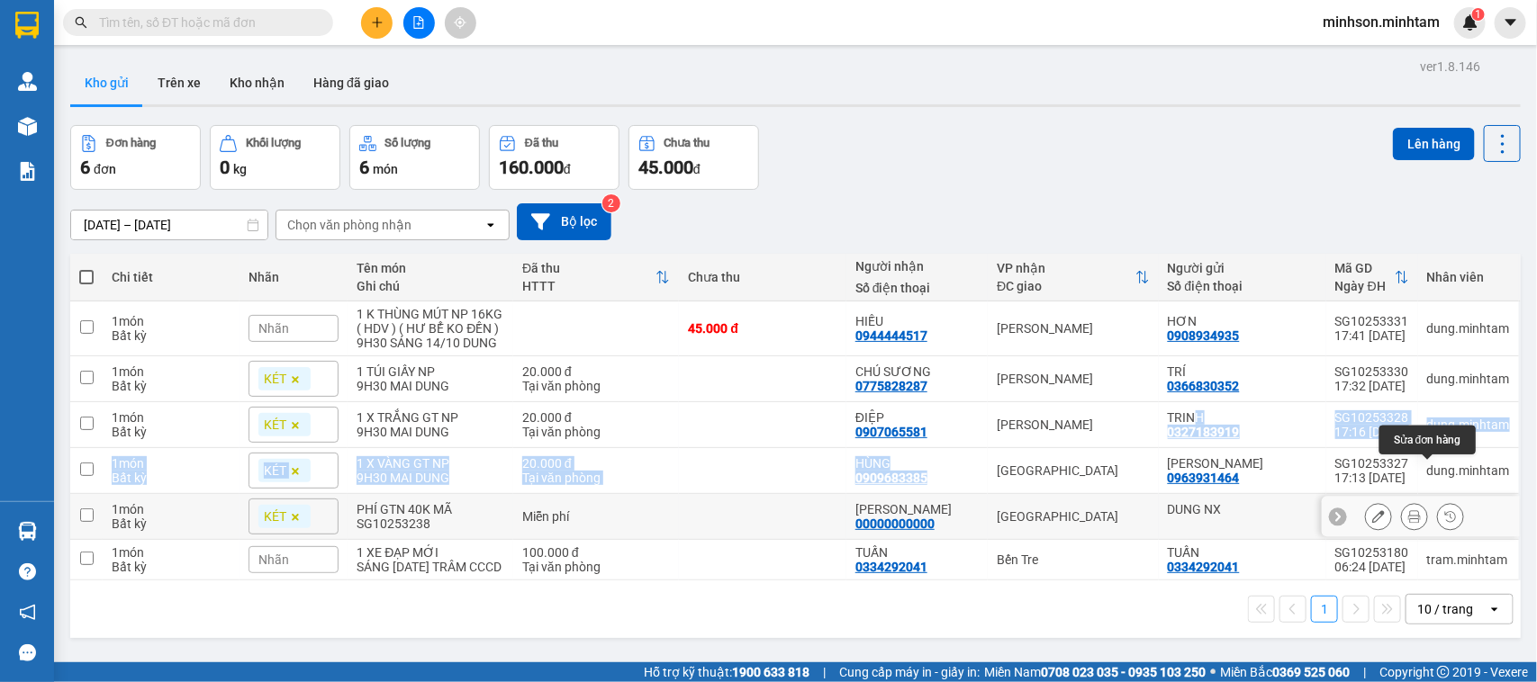
drag, startPoint x: 1357, startPoint y: 509, endPoint x: 731, endPoint y: 600, distance: 632.3
click at [762, 638] on div "Chi tiết Nhãn Tên món Ghi chú Đã thu HTTT Chưa thu Người nhận Số điện thoại VP …" at bounding box center [795, 446] width 1450 height 384
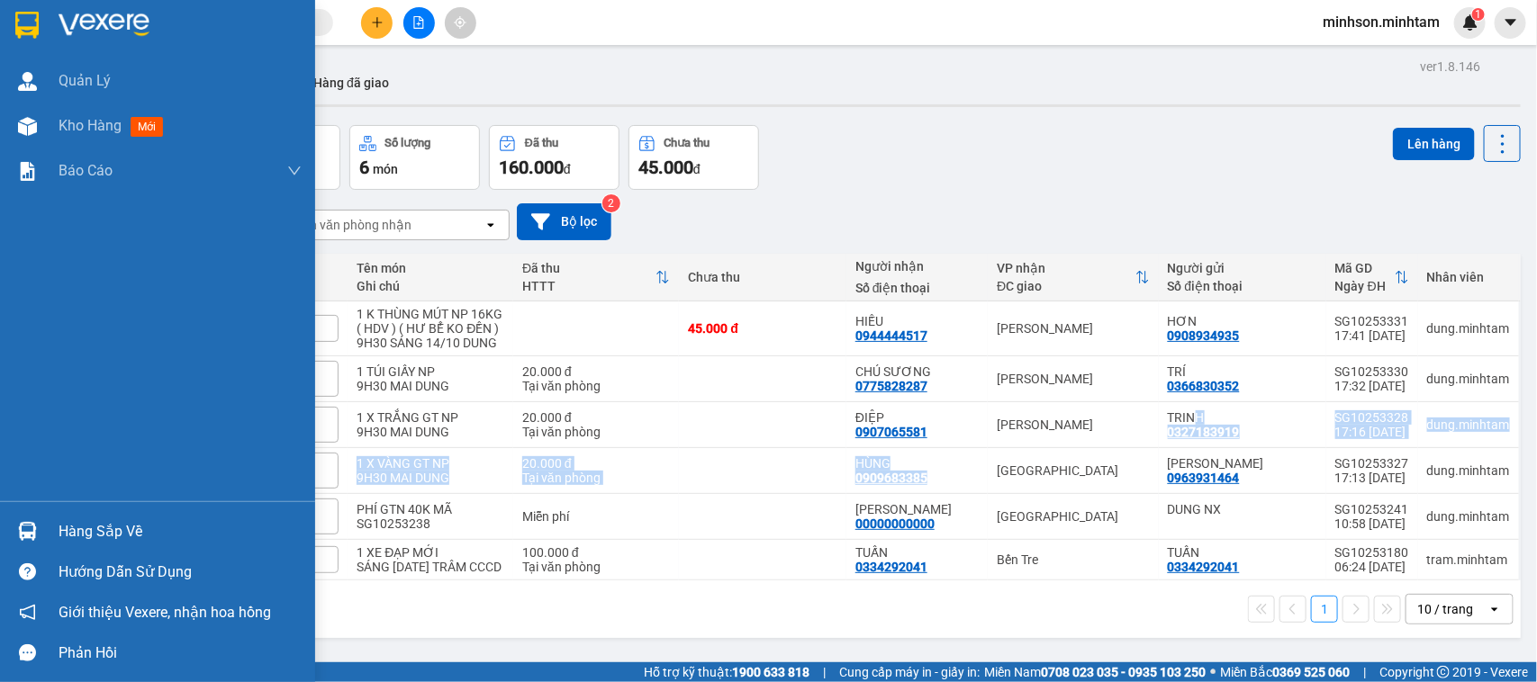
click at [84, 540] on div "Hàng sắp về" at bounding box center [180, 532] width 243 height 27
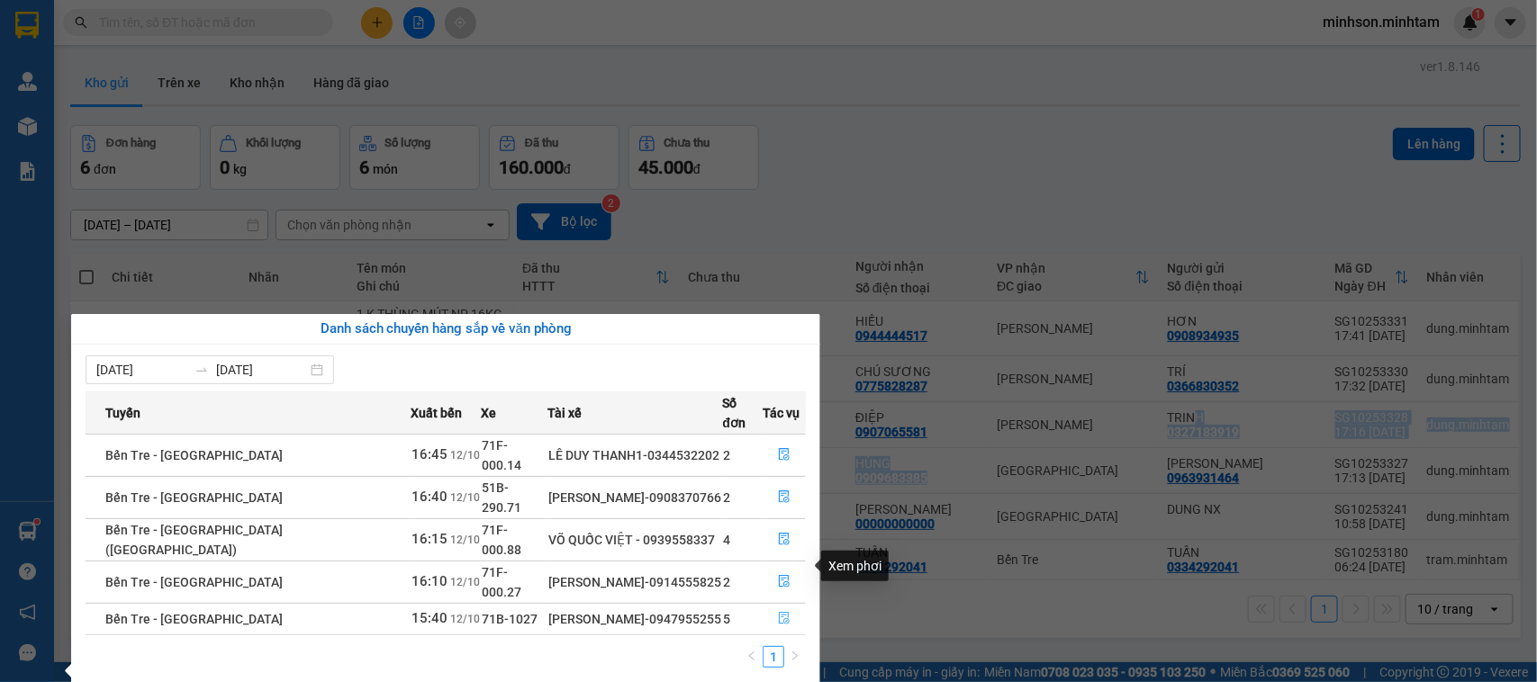
click at [777, 605] on button "button" at bounding box center [783, 619] width 41 height 29
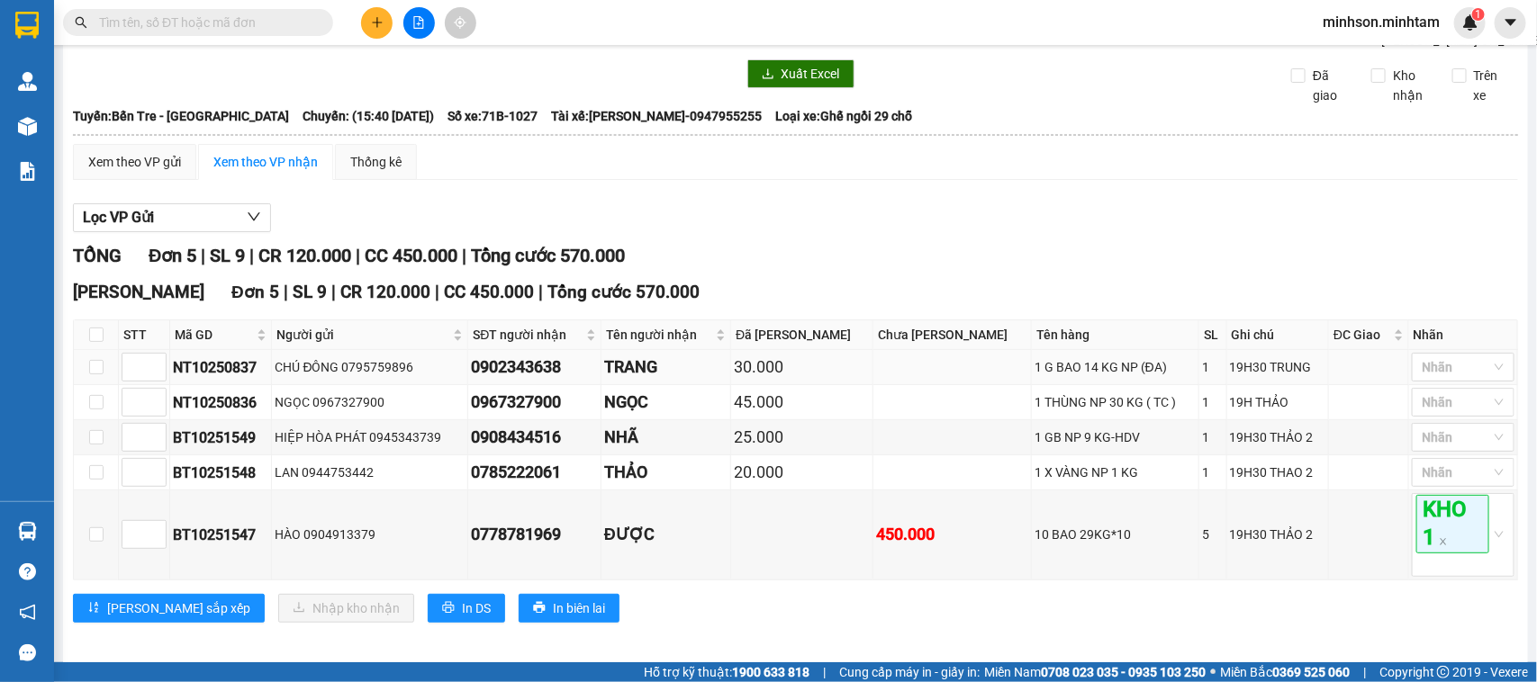
scroll to position [111, 0]
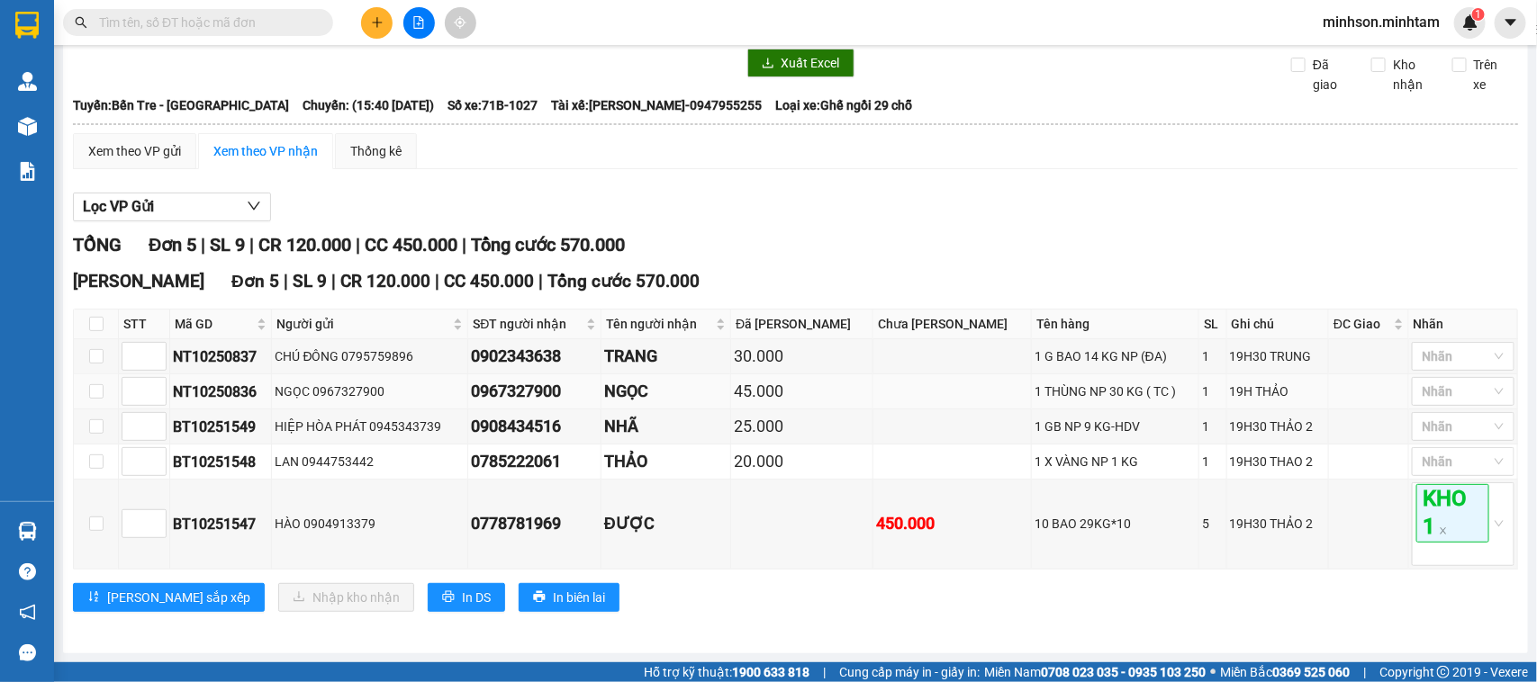
drag, startPoint x: 95, startPoint y: 397, endPoint x: 97, endPoint y: 376, distance: 20.8
click at [96, 396] on label at bounding box center [96, 392] width 14 height 20
click at [90, 352] on input "checkbox" at bounding box center [96, 356] width 14 height 14
checkbox input "true"
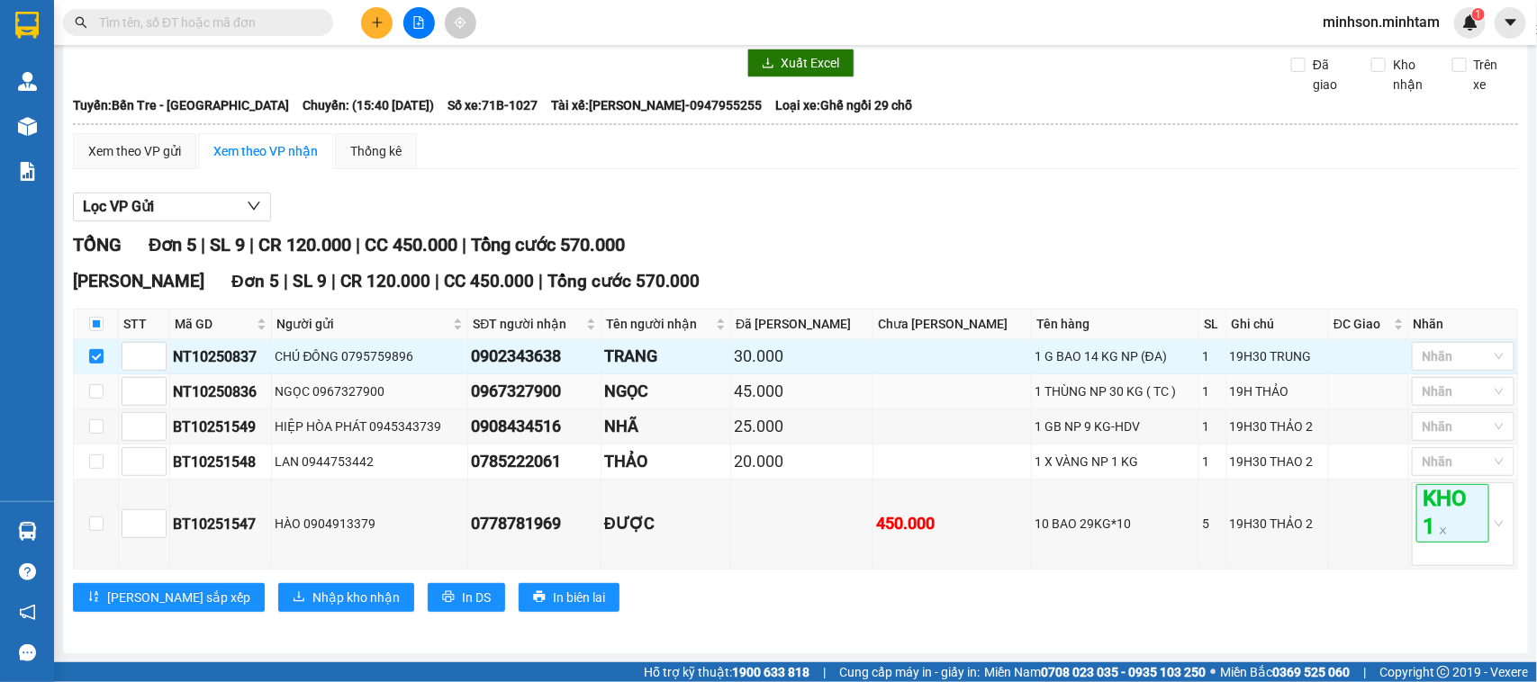
click at [95, 378] on td at bounding box center [96, 392] width 45 height 35
click at [102, 393] on input "checkbox" at bounding box center [96, 391] width 14 height 14
checkbox input "true"
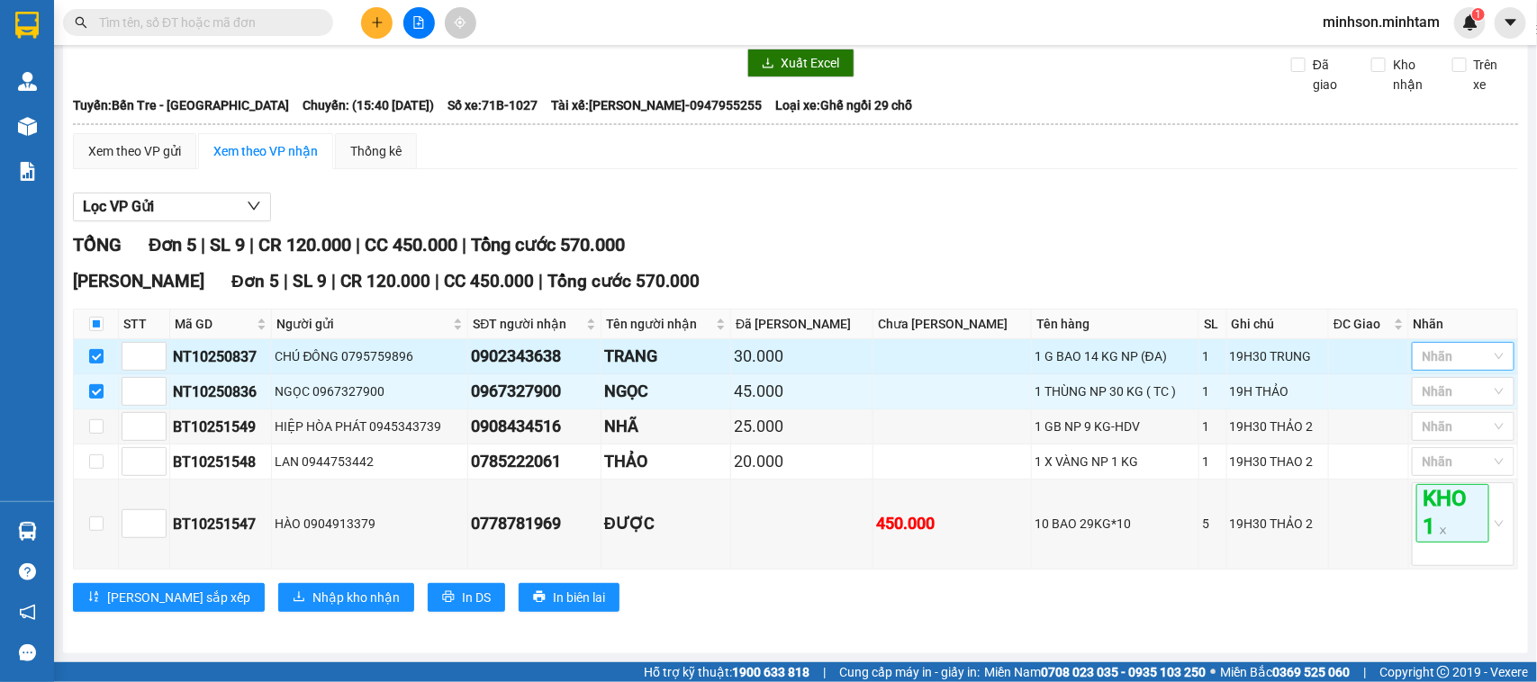
click at [1465, 363] on div at bounding box center [1454, 357] width 76 height 22
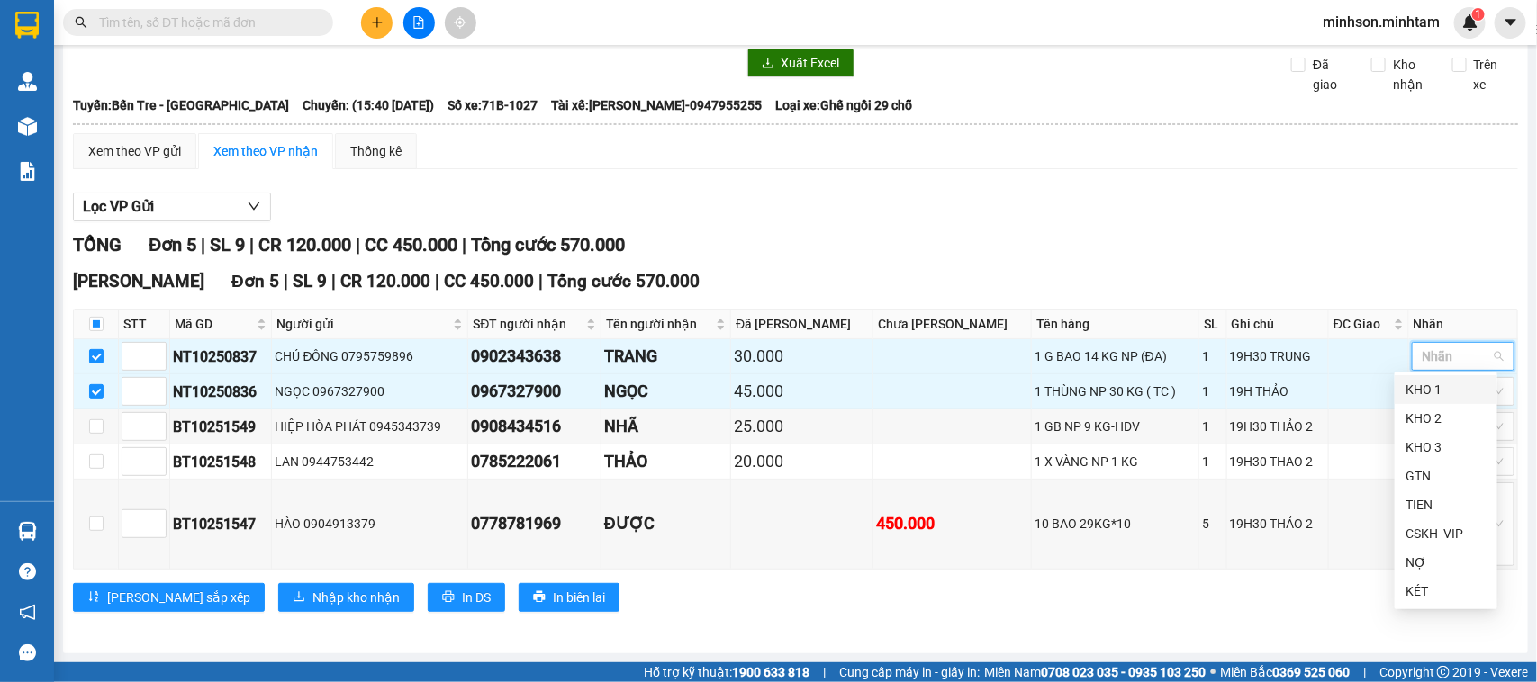
click at [1439, 402] on div "KHO 1" at bounding box center [1446, 389] width 103 height 29
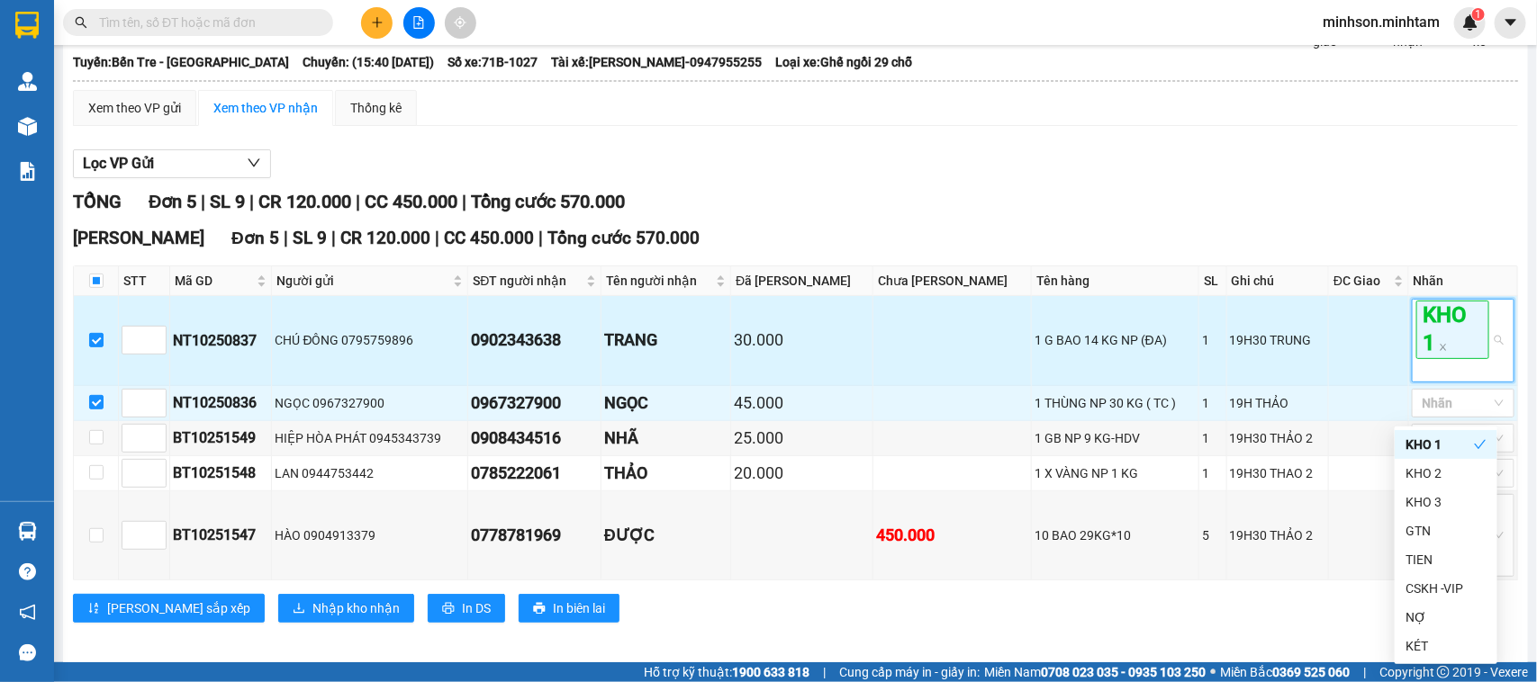
click at [1445, 358] on span "KHO 1" at bounding box center [1452, 330] width 73 height 58
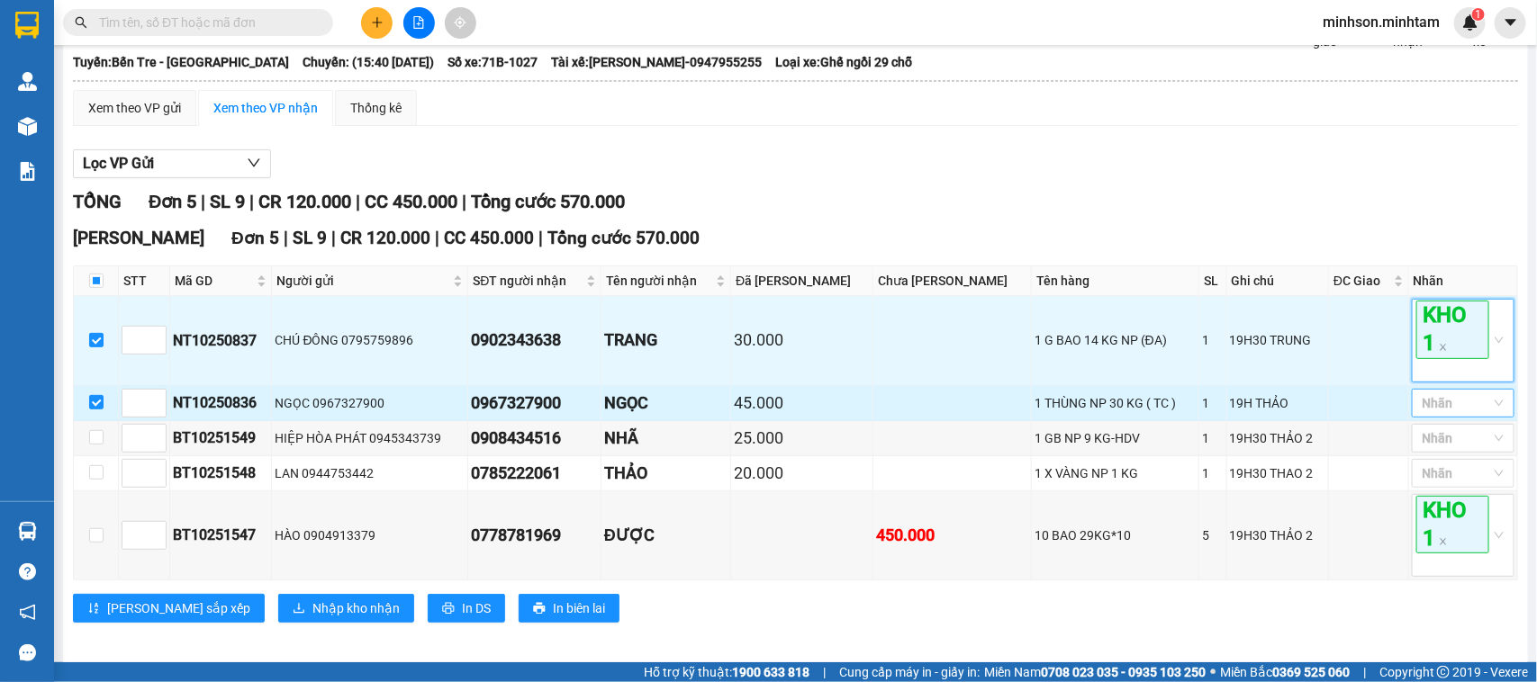
click at [1442, 414] on div at bounding box center [1454, 404] width 76 height 22
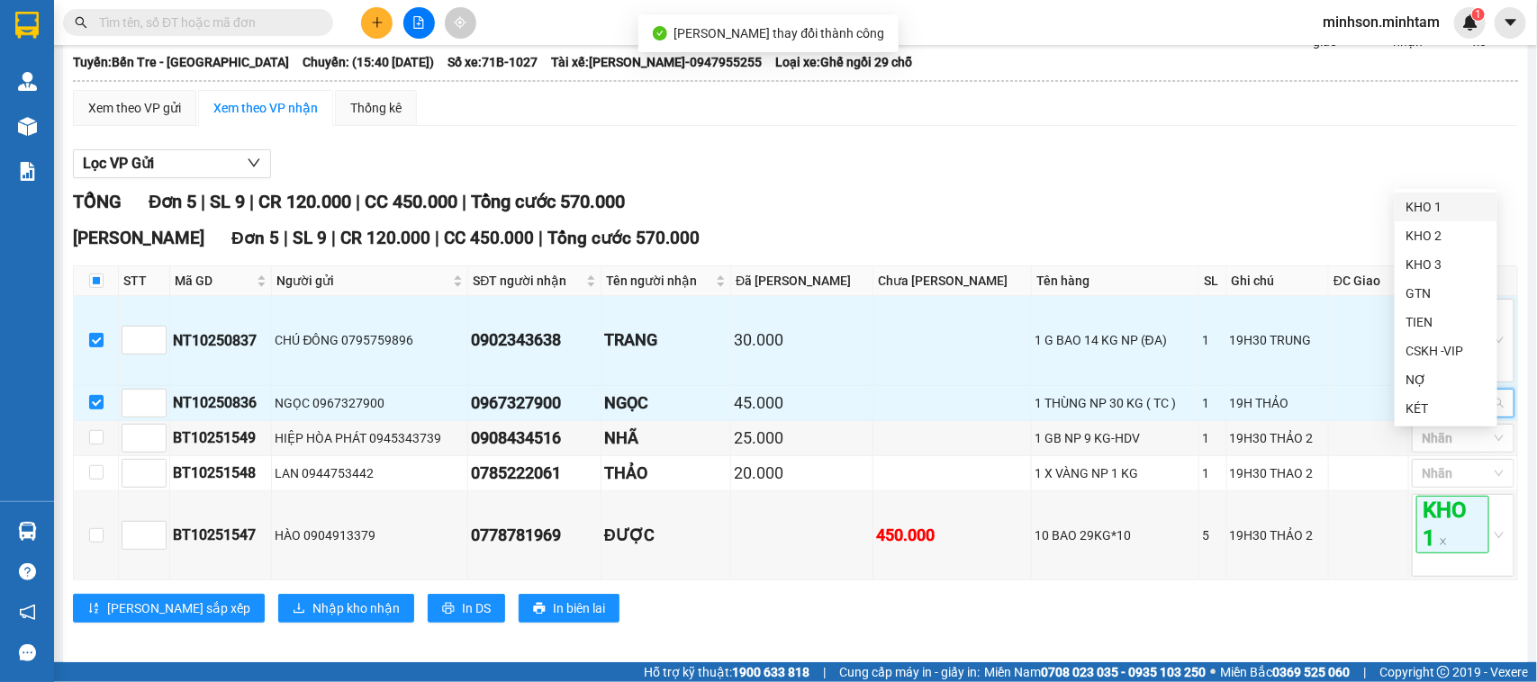
click at [1423, 212] on div "KHO 1" at bounding box center [1445, 207] width 81 height 20
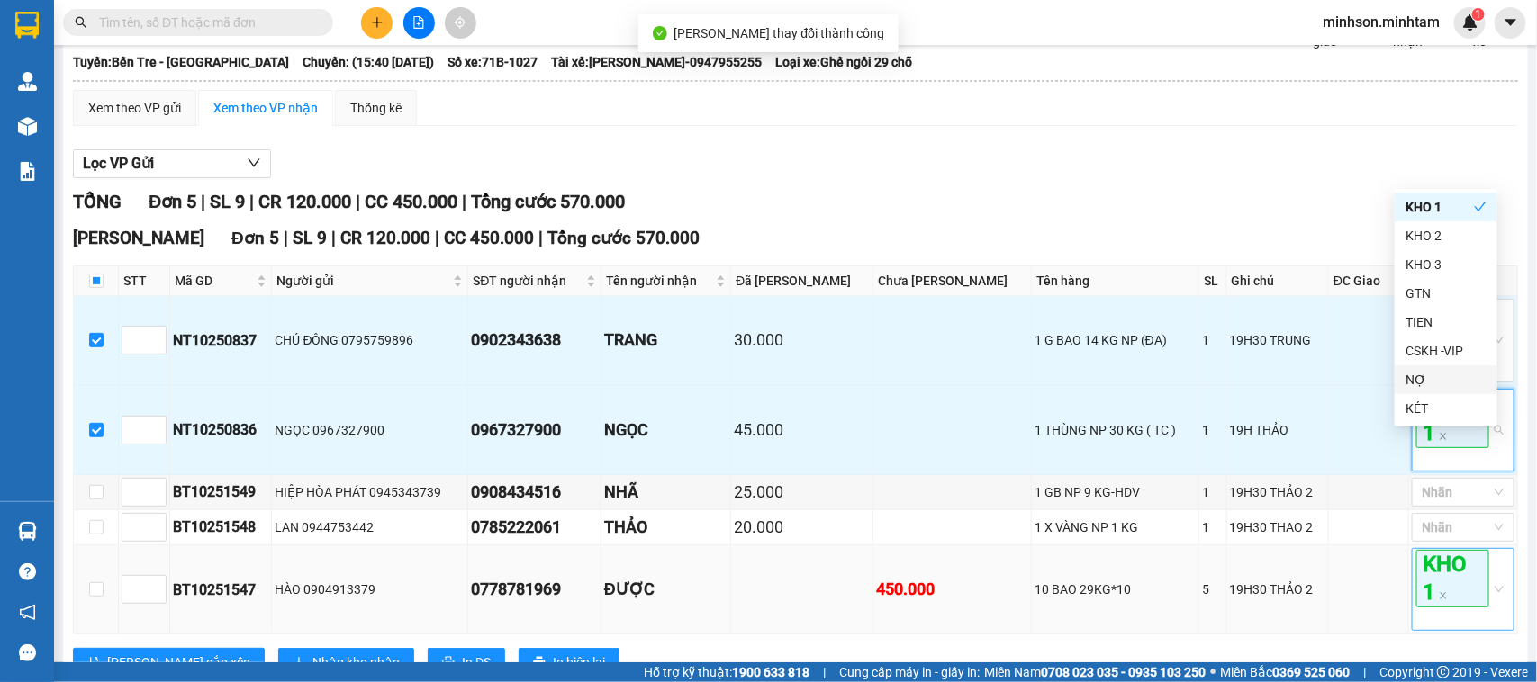
click at [1432, 608] on span "KHO 1" at bounding box center [1452, 579] width 73 height 58
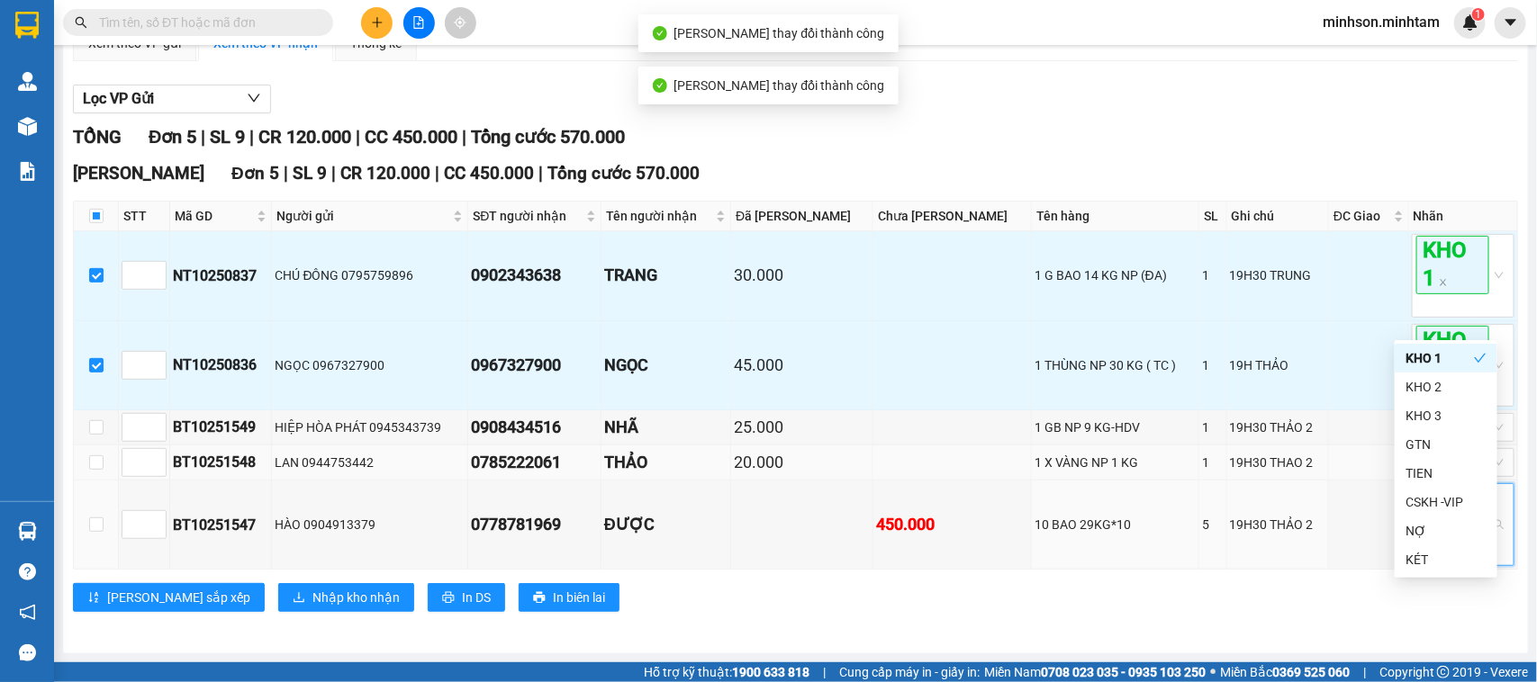
scroll to position [221, 0]
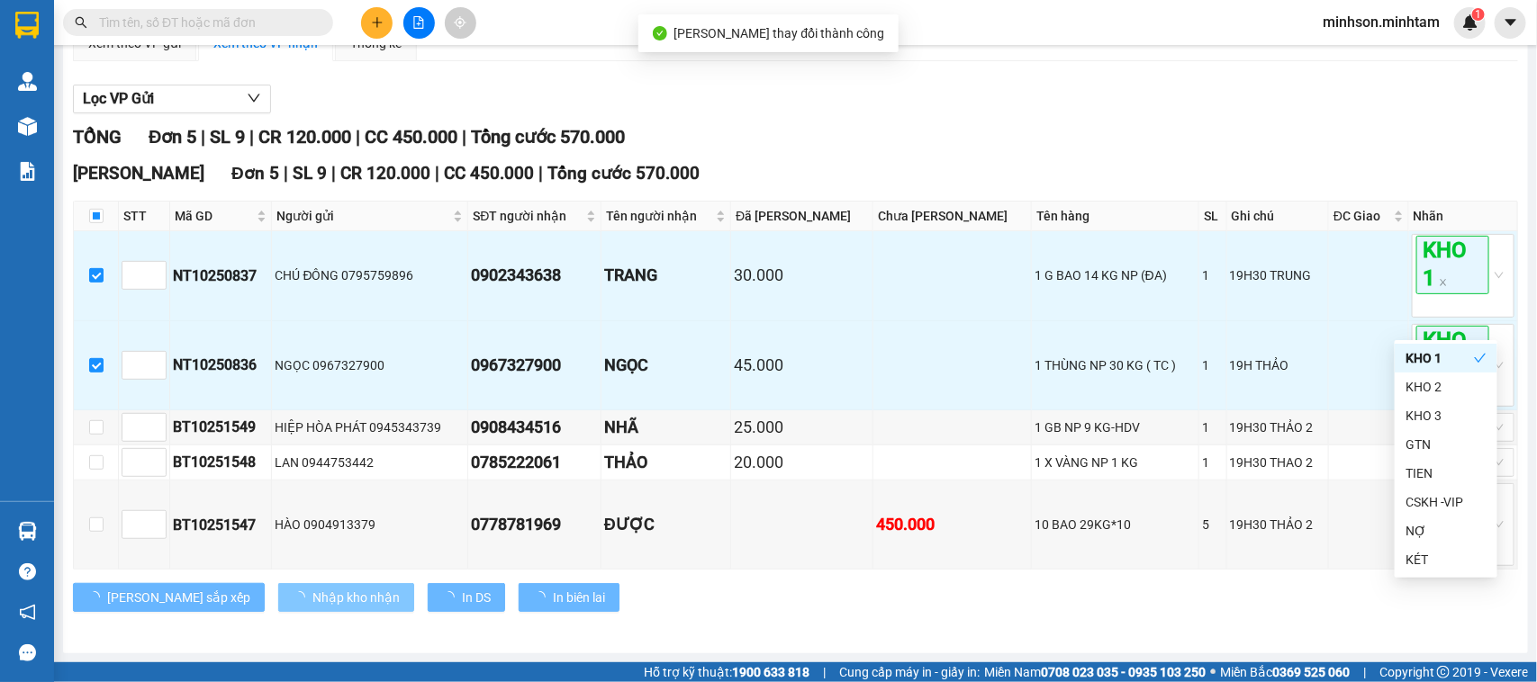
click at [312, 592] on span "Nhập kho nhận" at bounding box center [355, 598] width 87 height 20
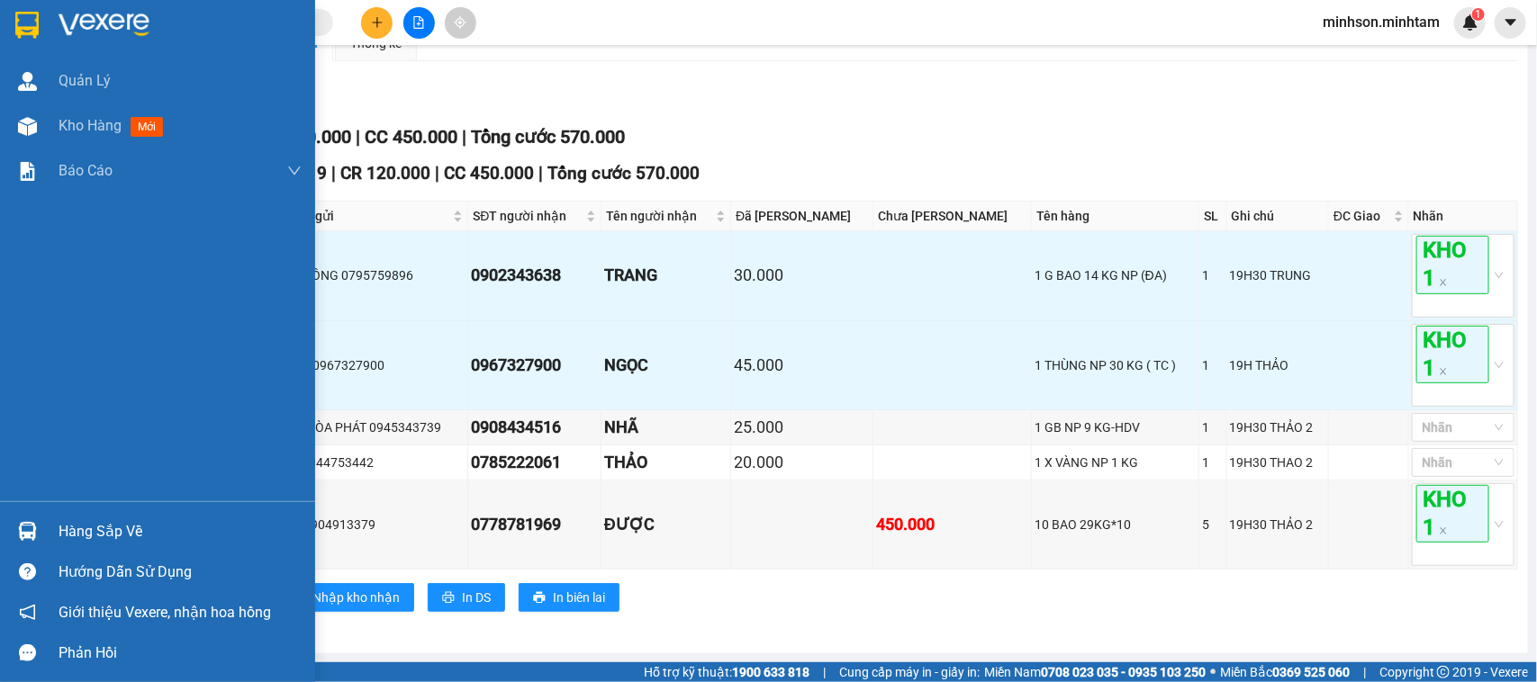
click at [99, 511] on div "Hàng sắp về" at bounding box center [157, 531] width 315 height 41
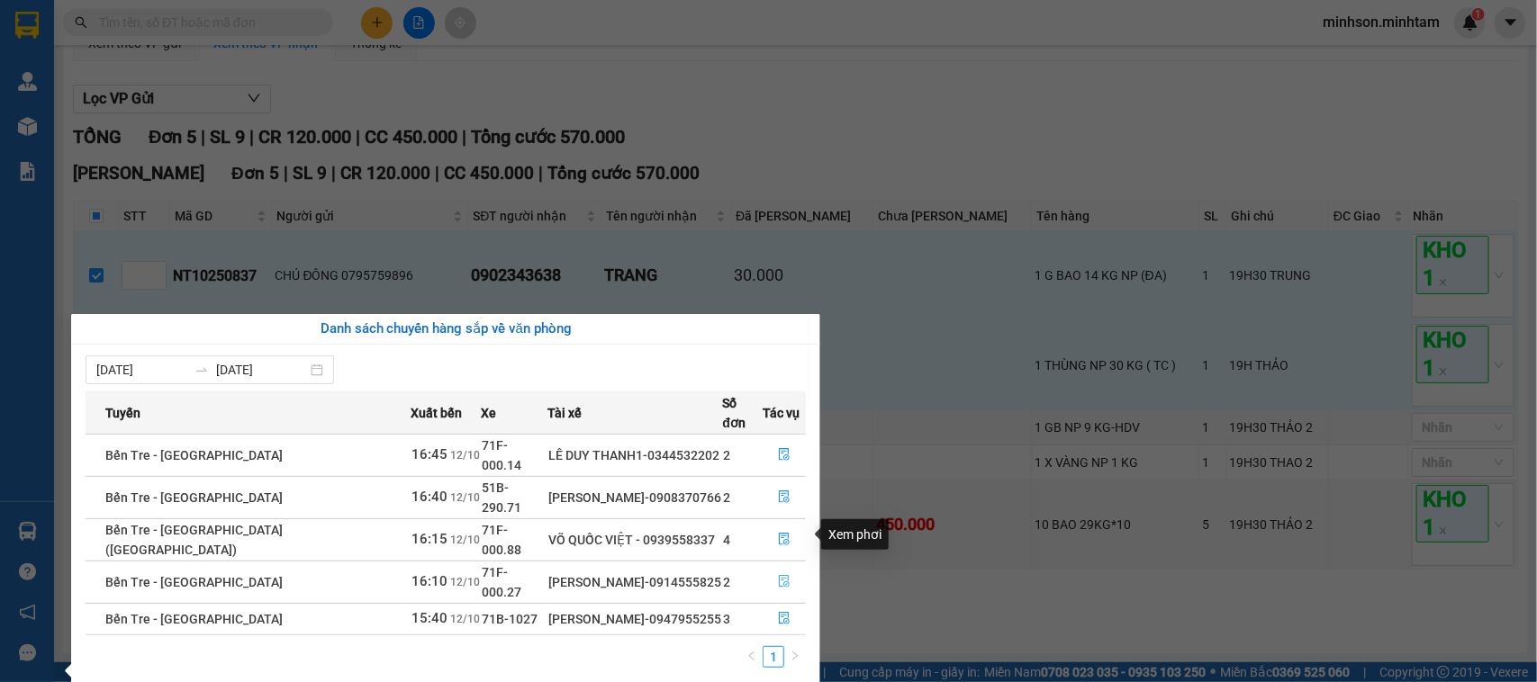
click at [779, 568] on button "button" at bounding box center [783, 582] width 41 height 29
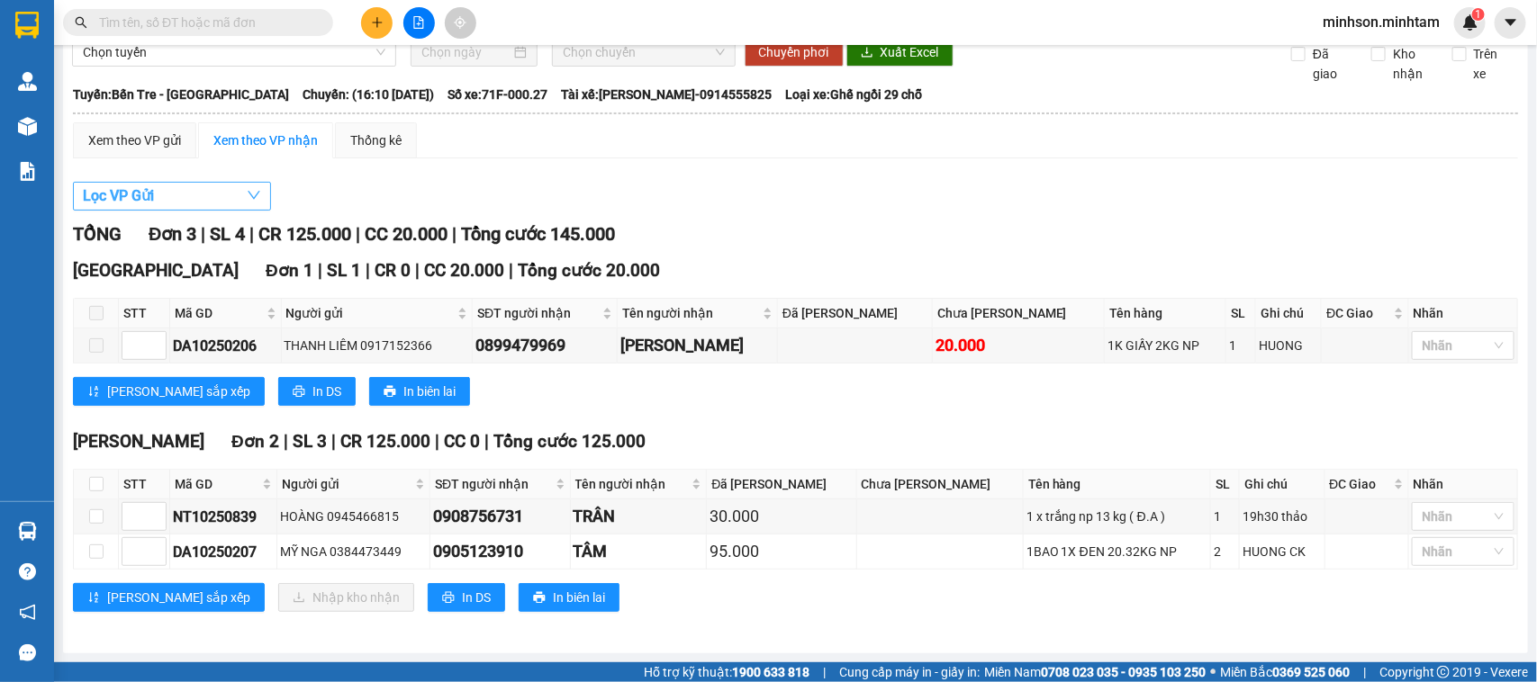
scroll to position [122, 0]
click at [428, 604] on button "In DS" at bounding box center [466, 597] width 77 height 29
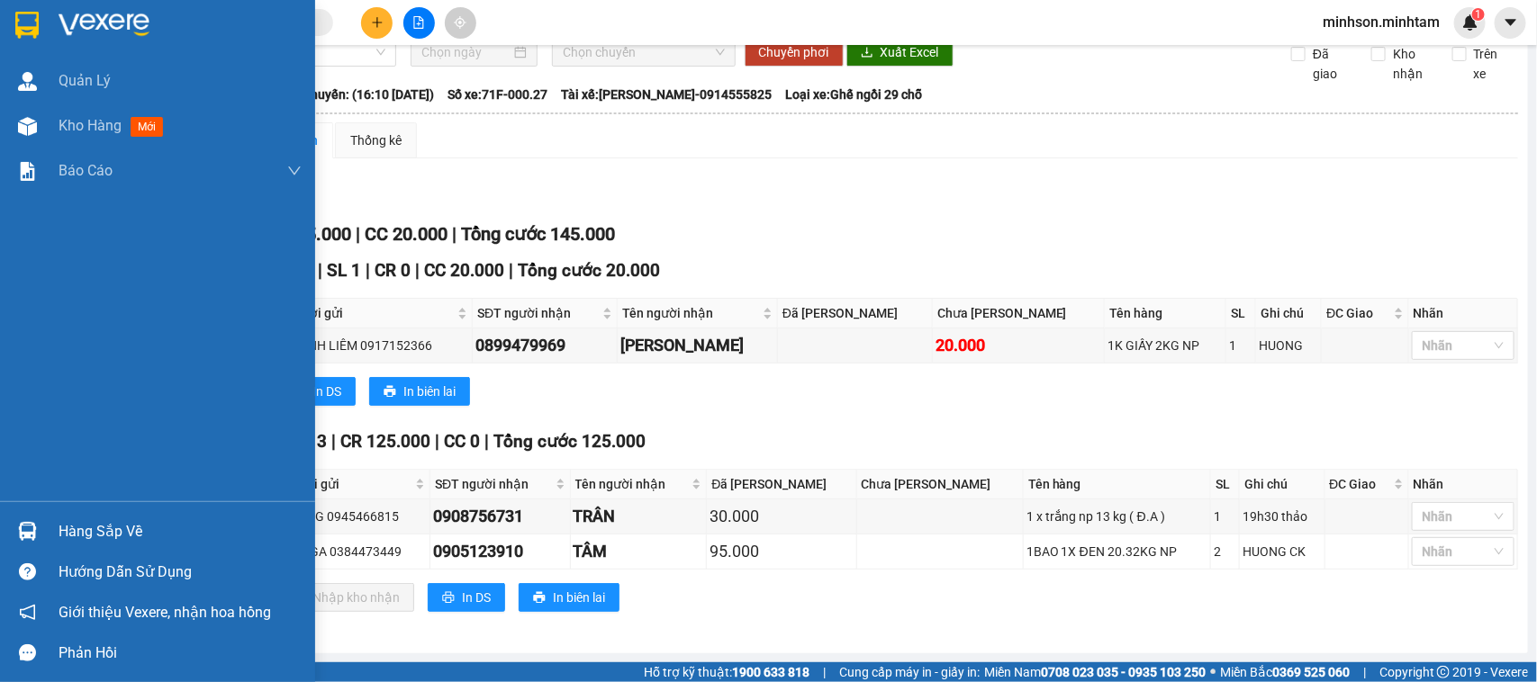
click at [33, 527] on img at bounding box center [27, 531] width 19 height 19
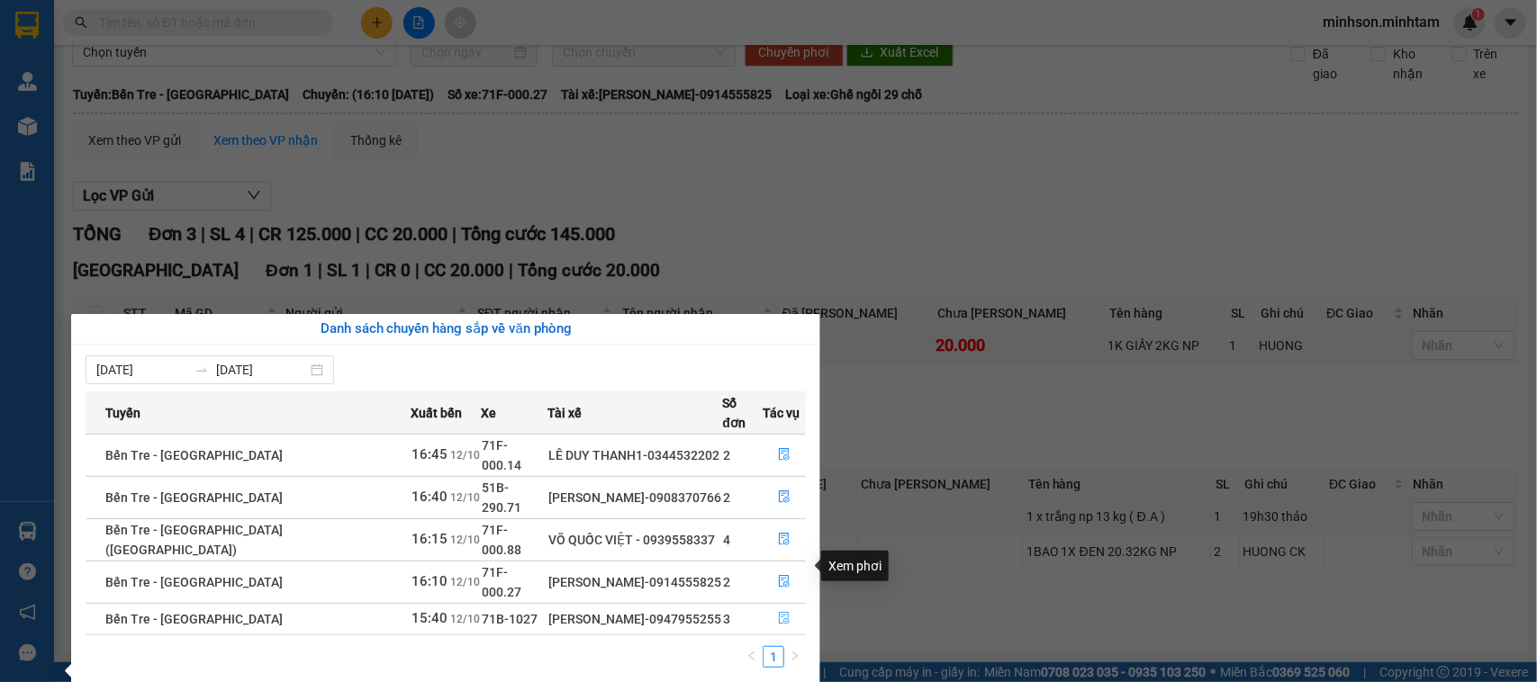
click at [781, 612] on icon "file-done" at bounding box center [784, 618] width 13 height 13
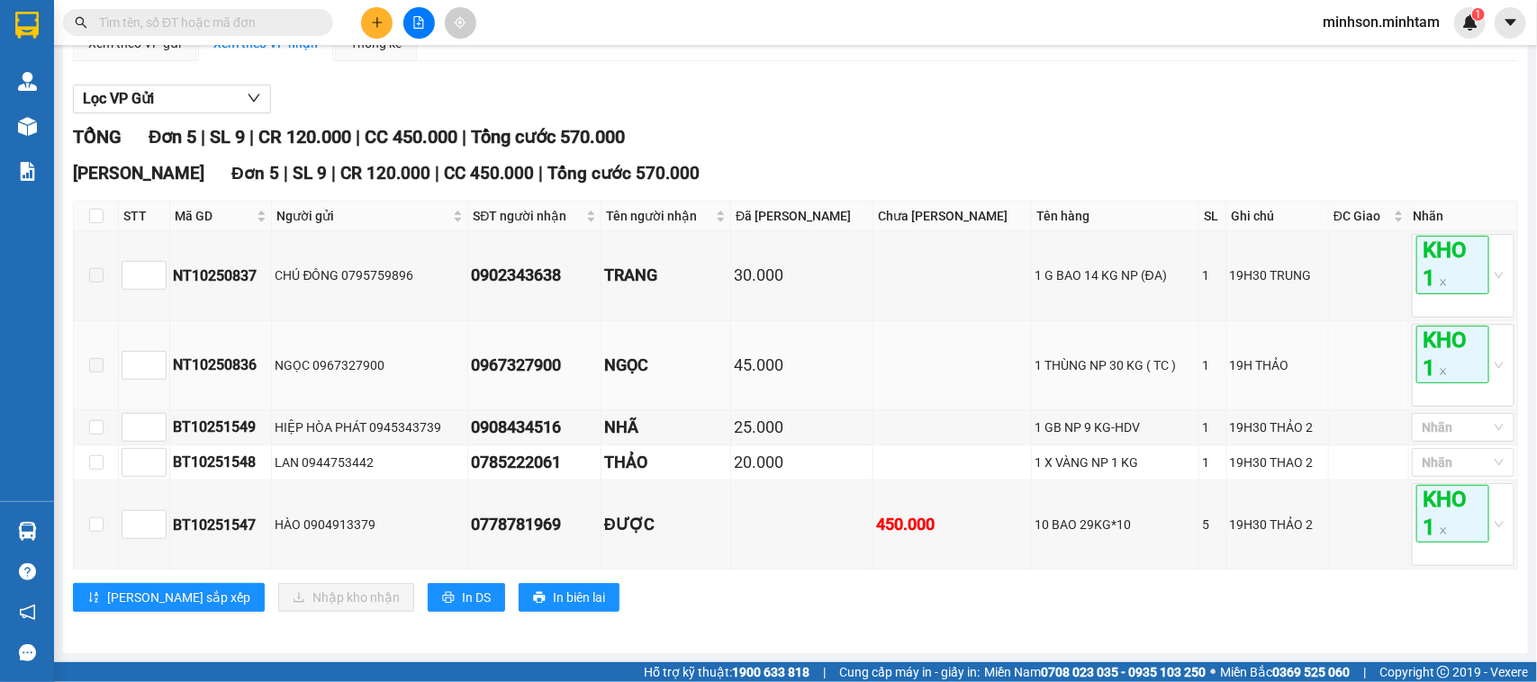
scroll to position [221, 0]
click at [95, 209] on input "checkbox" at bounding box center [96, 216] width 14 height 14
checkbox input "true"
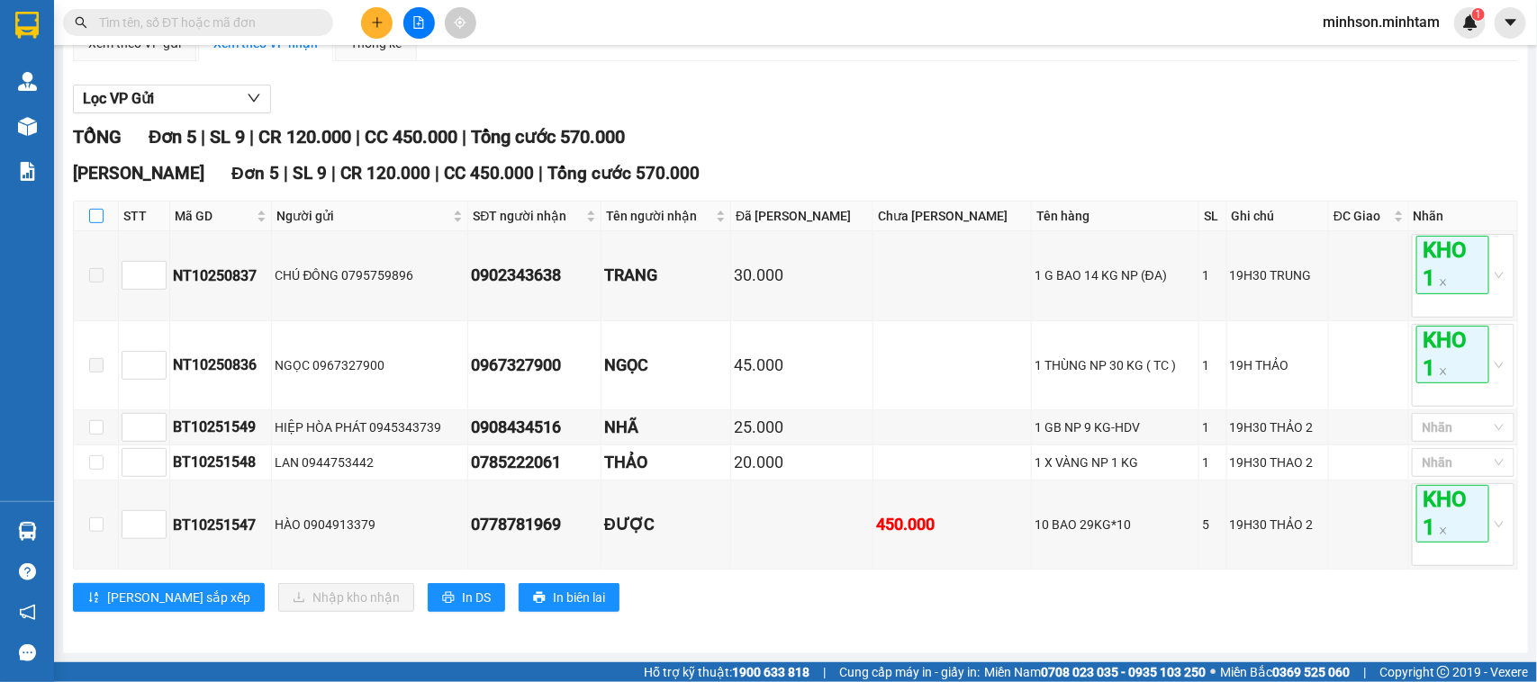
checkbox input "true"
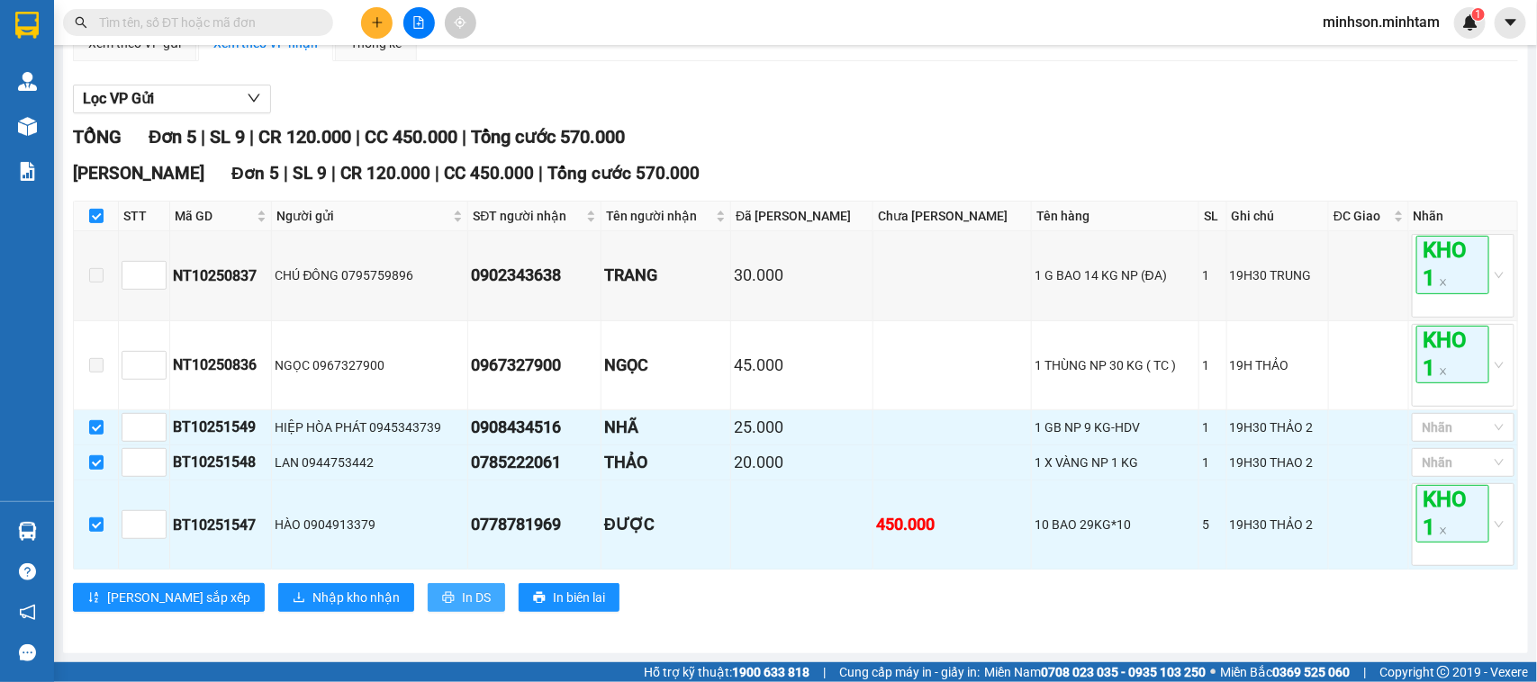
click at [462, 600] on span "In DS" at bounding box center [476, 598] width 29 height 20
click at [97, 218] on input "checkbox" at bounding box center [96, 216] width 14 height 14
checkbox input "false"
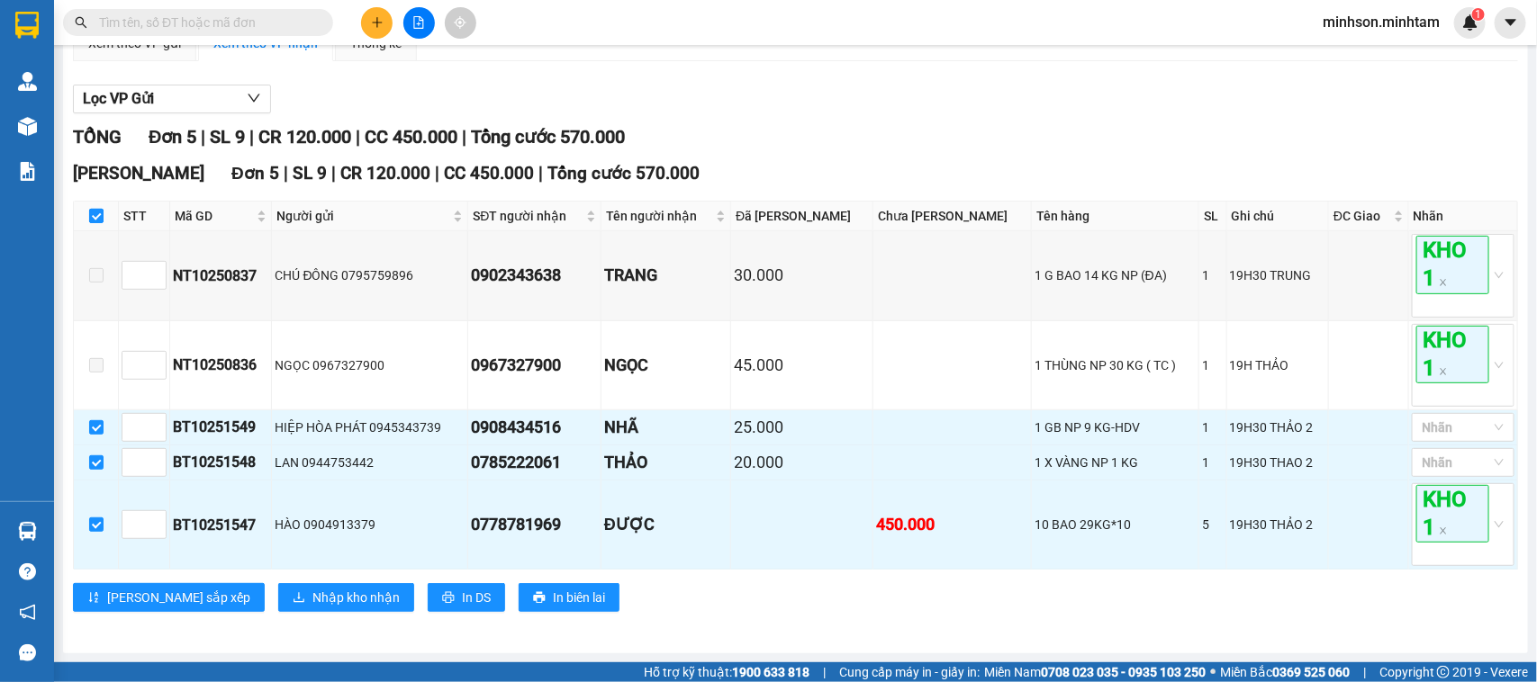
checkbox input "false"
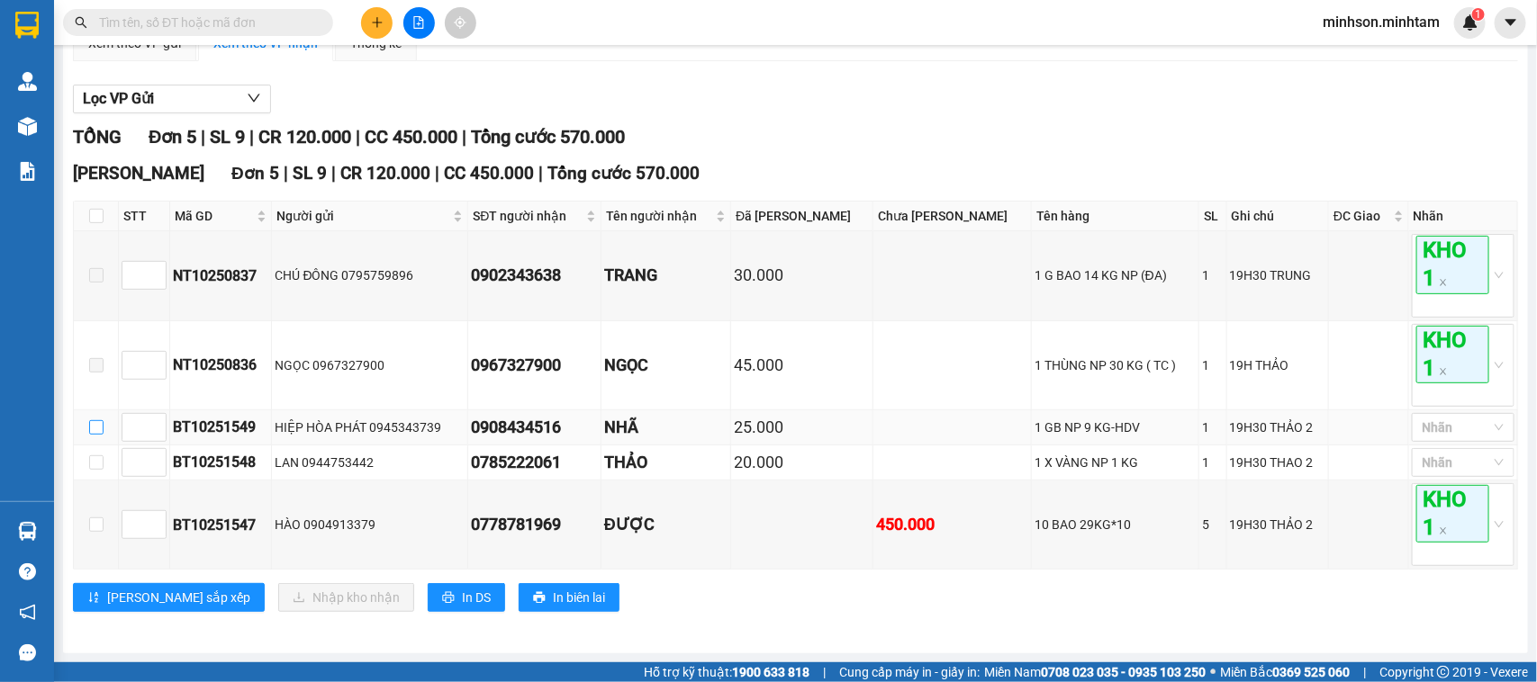
click at [97, 426] on input "checkbox" at bounding box center [96, 427] width 14 height 14
checkbox input "true"
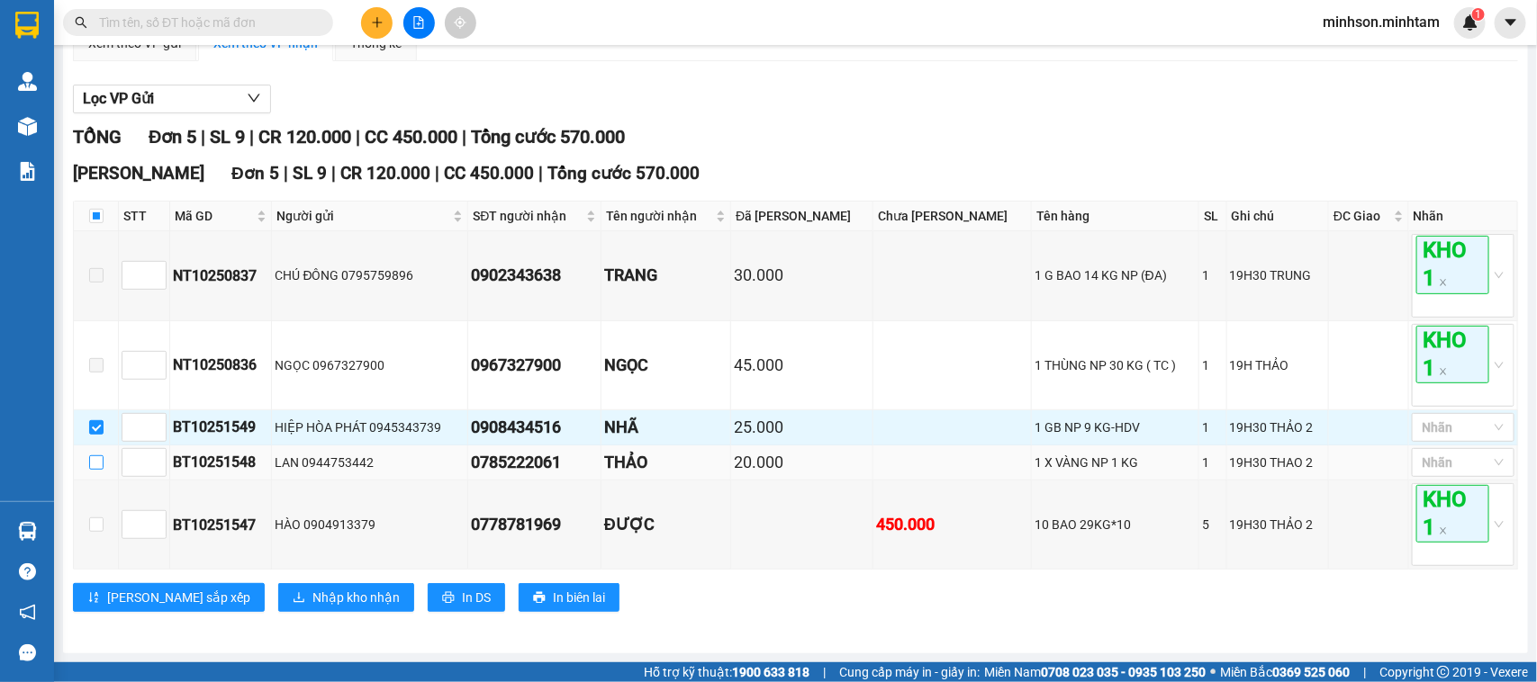
click at [92, 465] on input "checkbox" at bounding box center [96, 463] width 14 height 14
checkbox input "true"
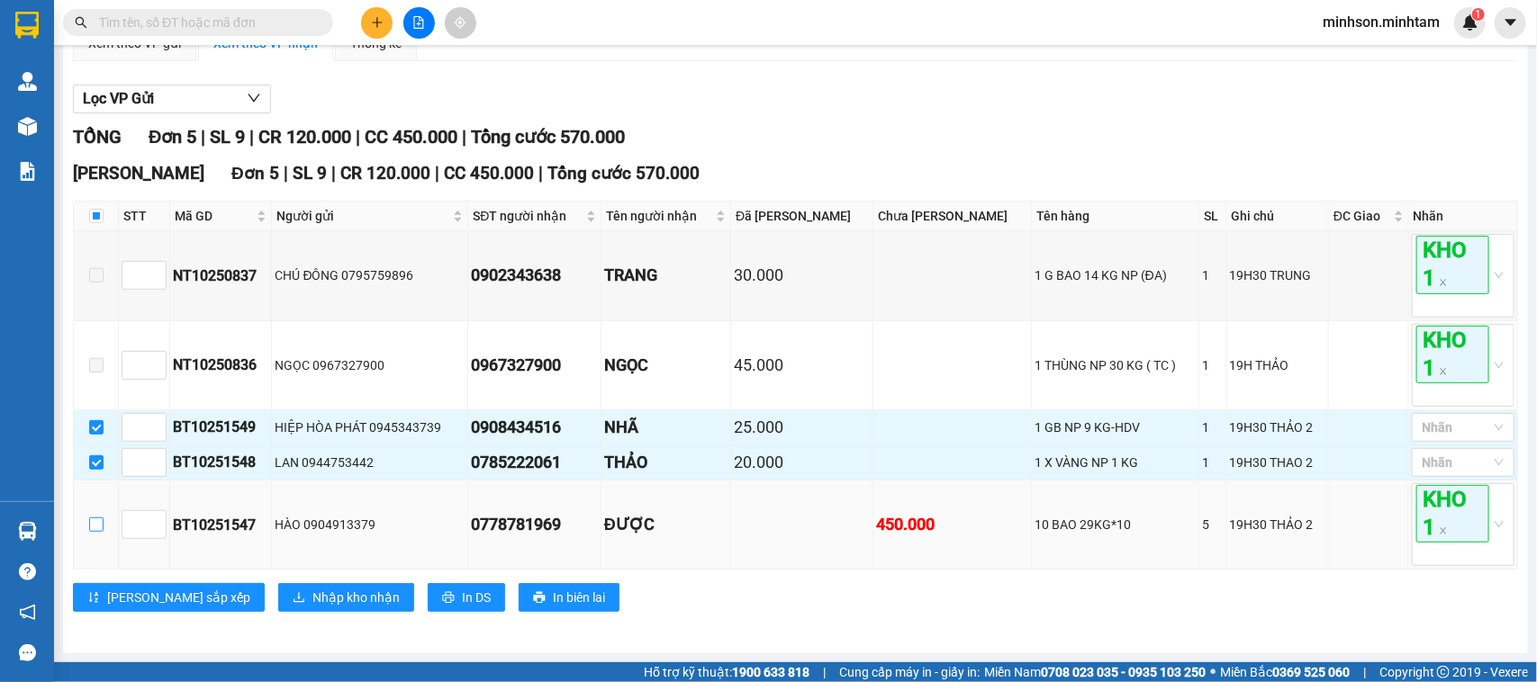
click at [90, 527] on input "checkbox" at bounding box center [96, 525] width 14 height 14
checkbox input "true"
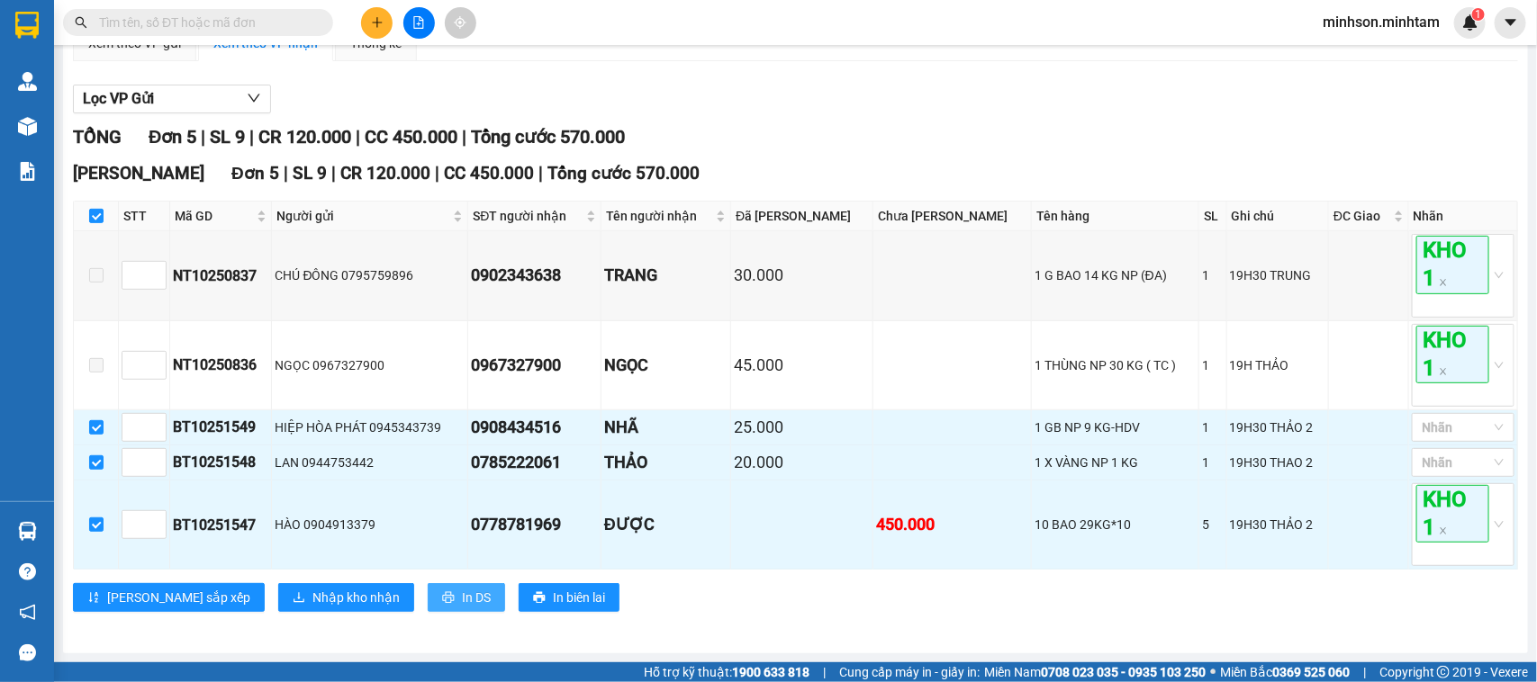
click at [462, 606] on span "In DS" at bounding box center [476, 598] width 29 height 20
click at [312, 605] on span "Nhập kho nhận" at bounding box center [355, 598] width 87 height 20
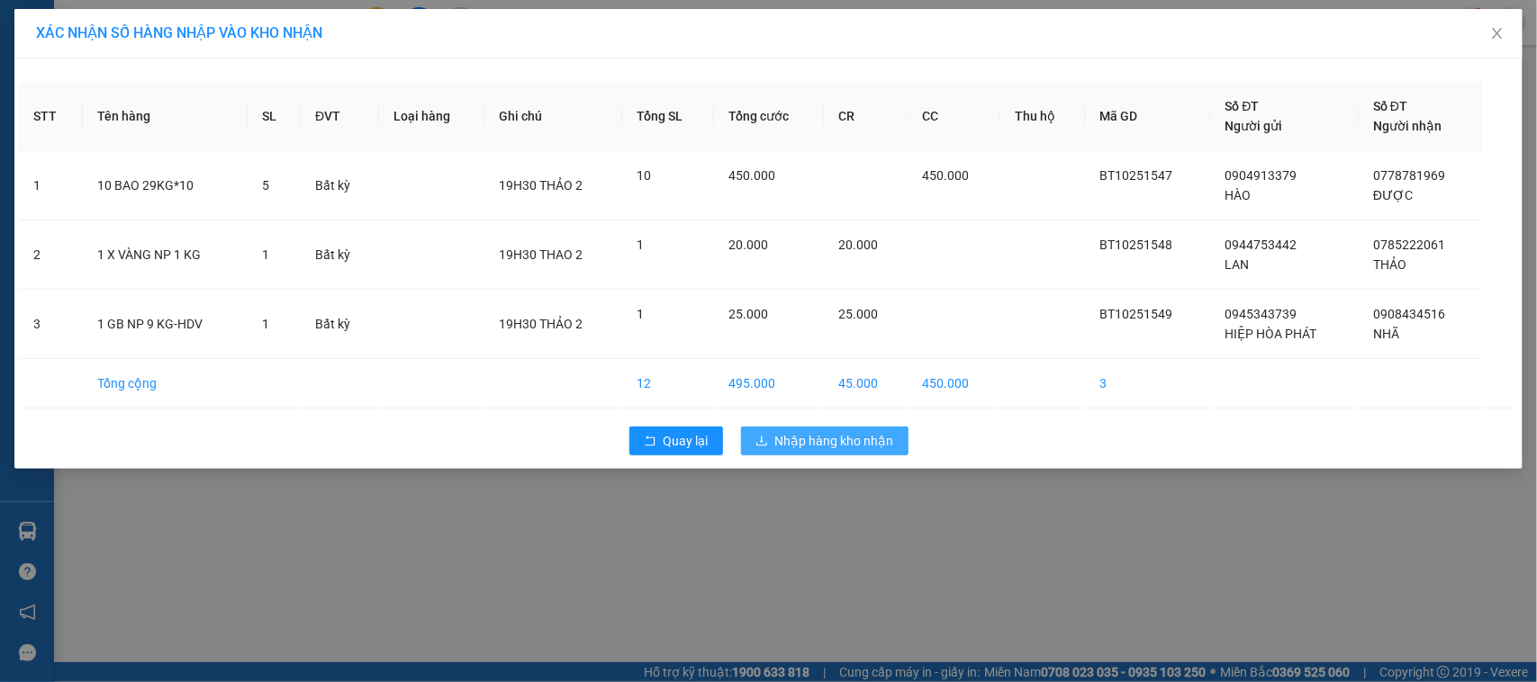
click at [900, 434] on button "Nhập hàng kho nhận" at bounding box center [824, 441] width 167 height 29
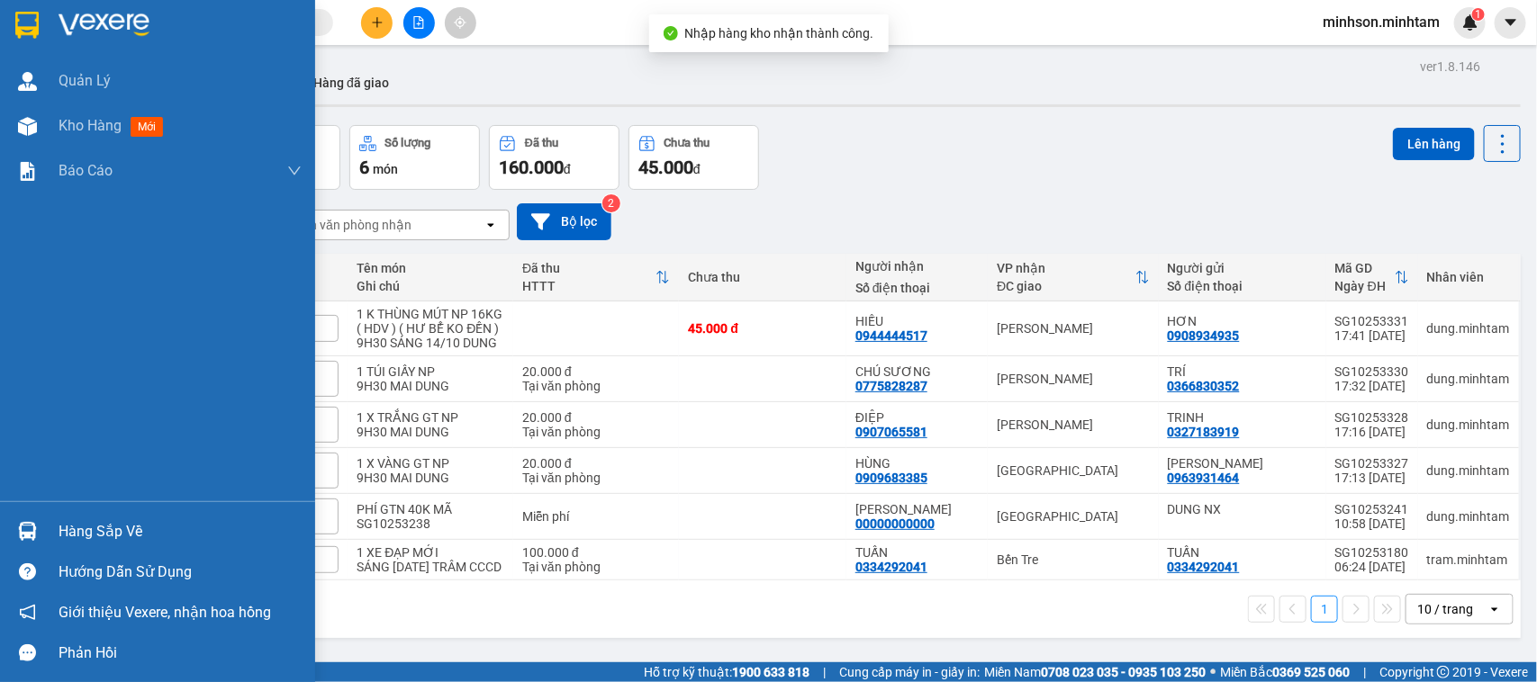
click at [33, 519] on div at bounding box center [28, 532] width 32 height 32
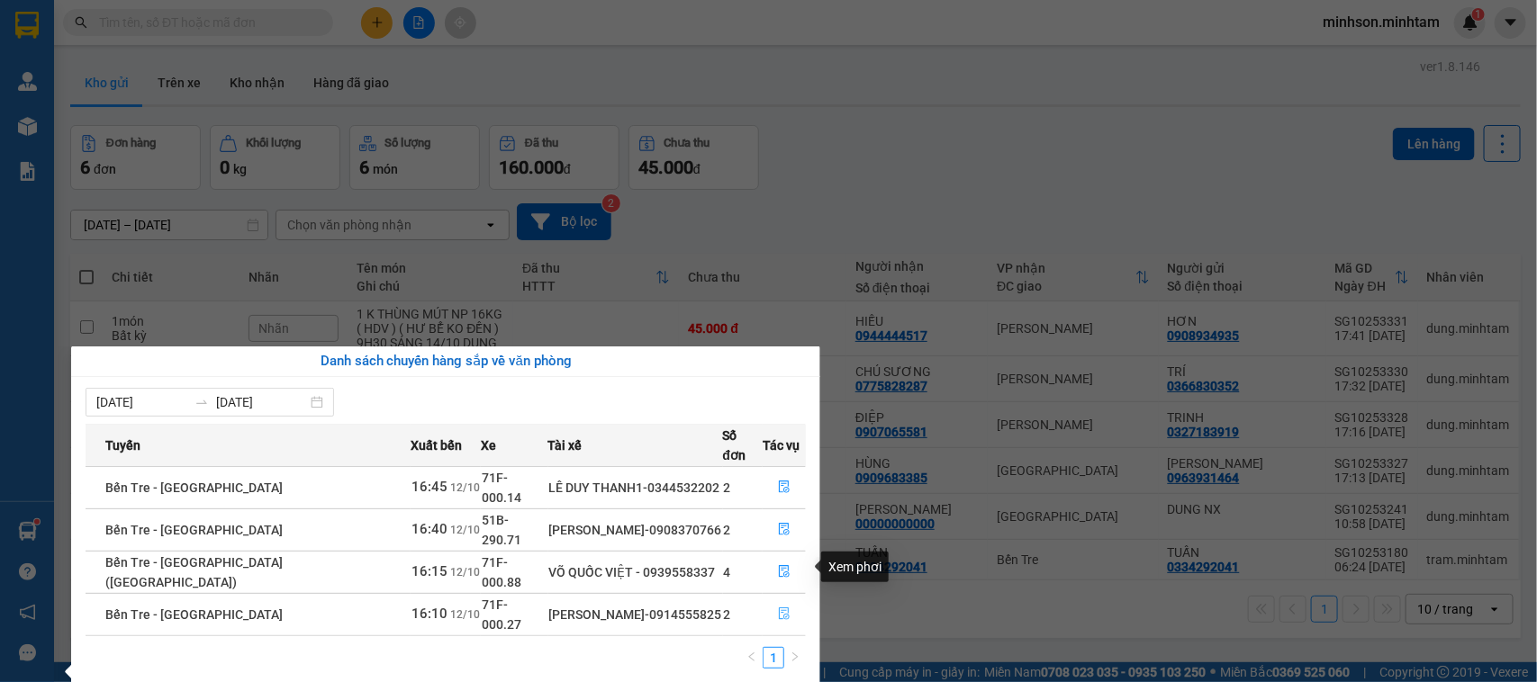
click at [778, 608] on icon "file-done" at bounding box center [784, 614] width 13 height 13
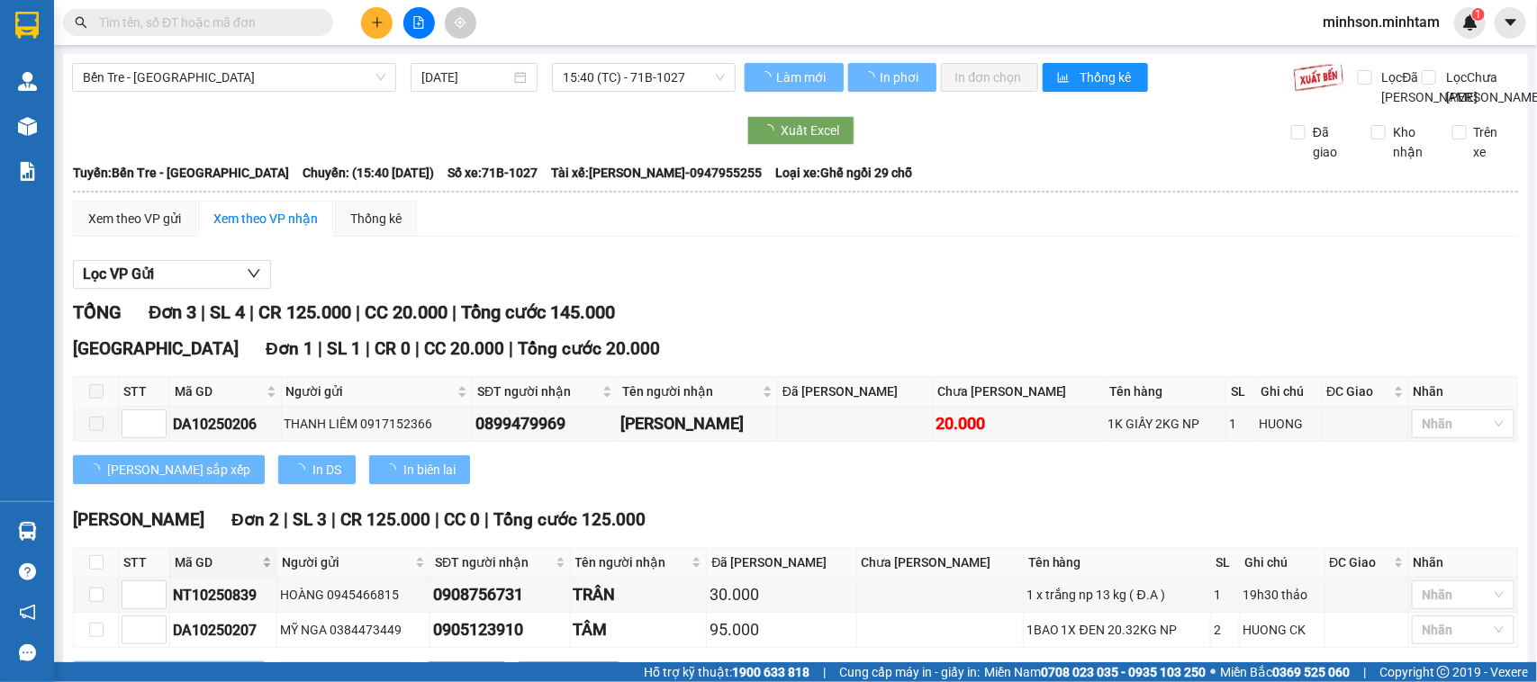
scroll to position [122, 0]
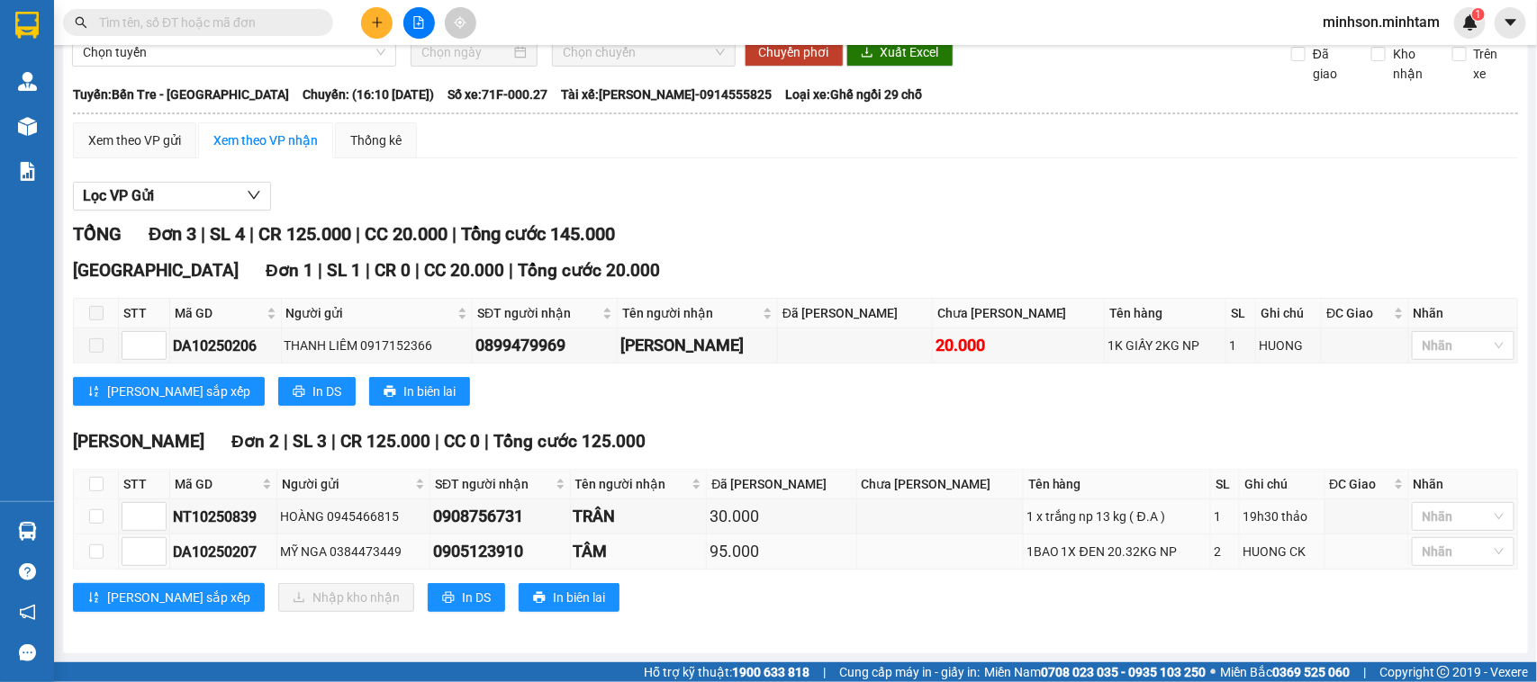
drag, startPoint x: 93, startPoint y: 505, endPoint x: 100, endPoint y: 534, distance: 29.7
click at [93, 509] on label at bounding box center [96, 517] width 14 height 20
click at [93, 510] on input "checkbox" at bounding box center [96, 517] width 14 height 14
checkbox input "true"
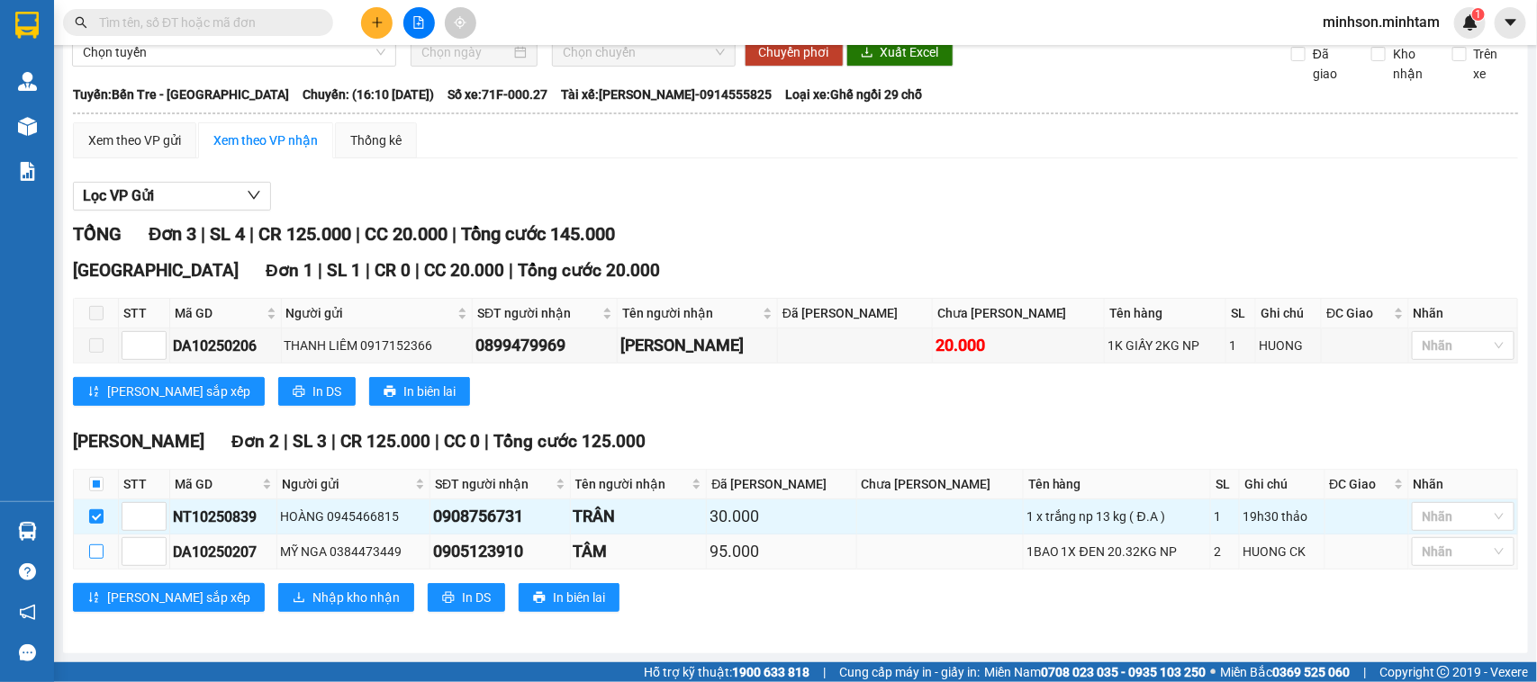
click at [100, 551] on input "checkbox" at bounding box center [96, 552] width 14 height 14
checkbox input "true"
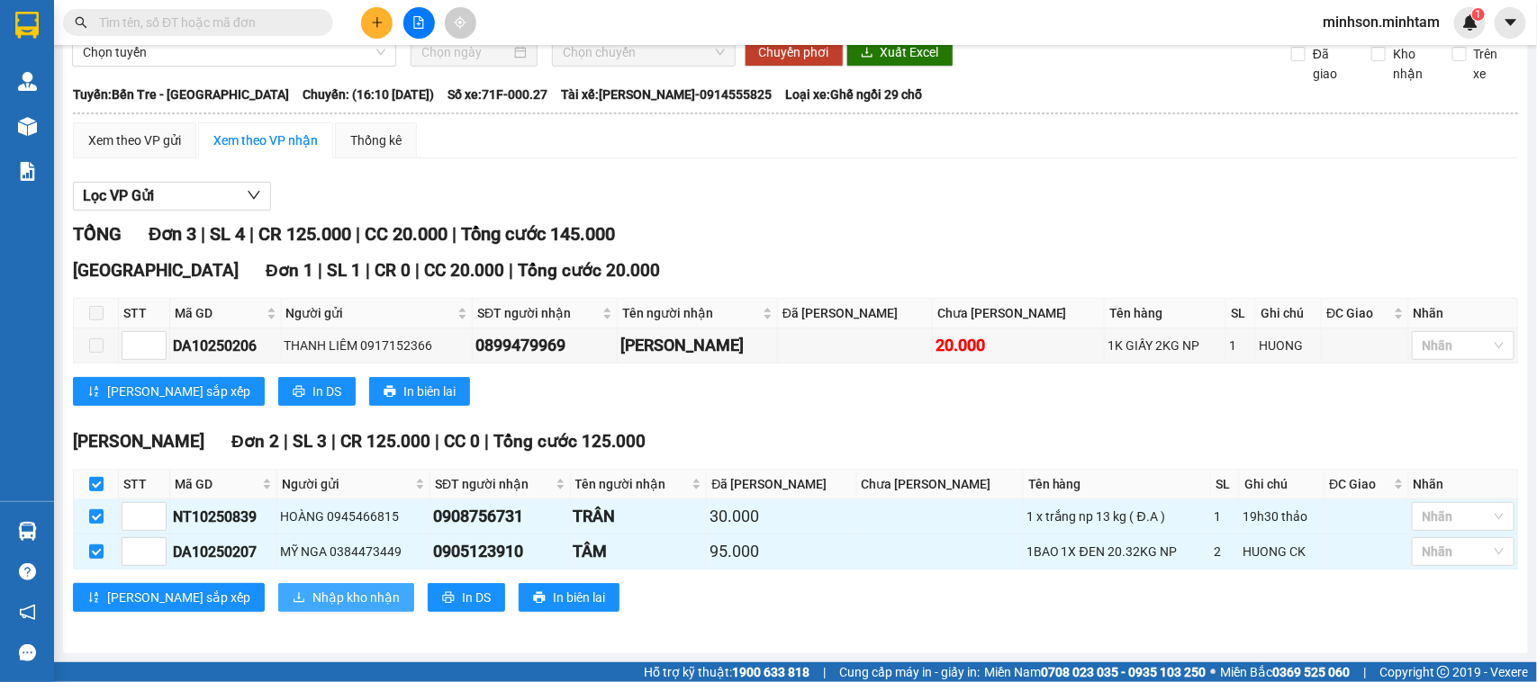
click at [312, 600] on span "Nhập kho nhận" at bounding box center [355, 598] width 87 height 20
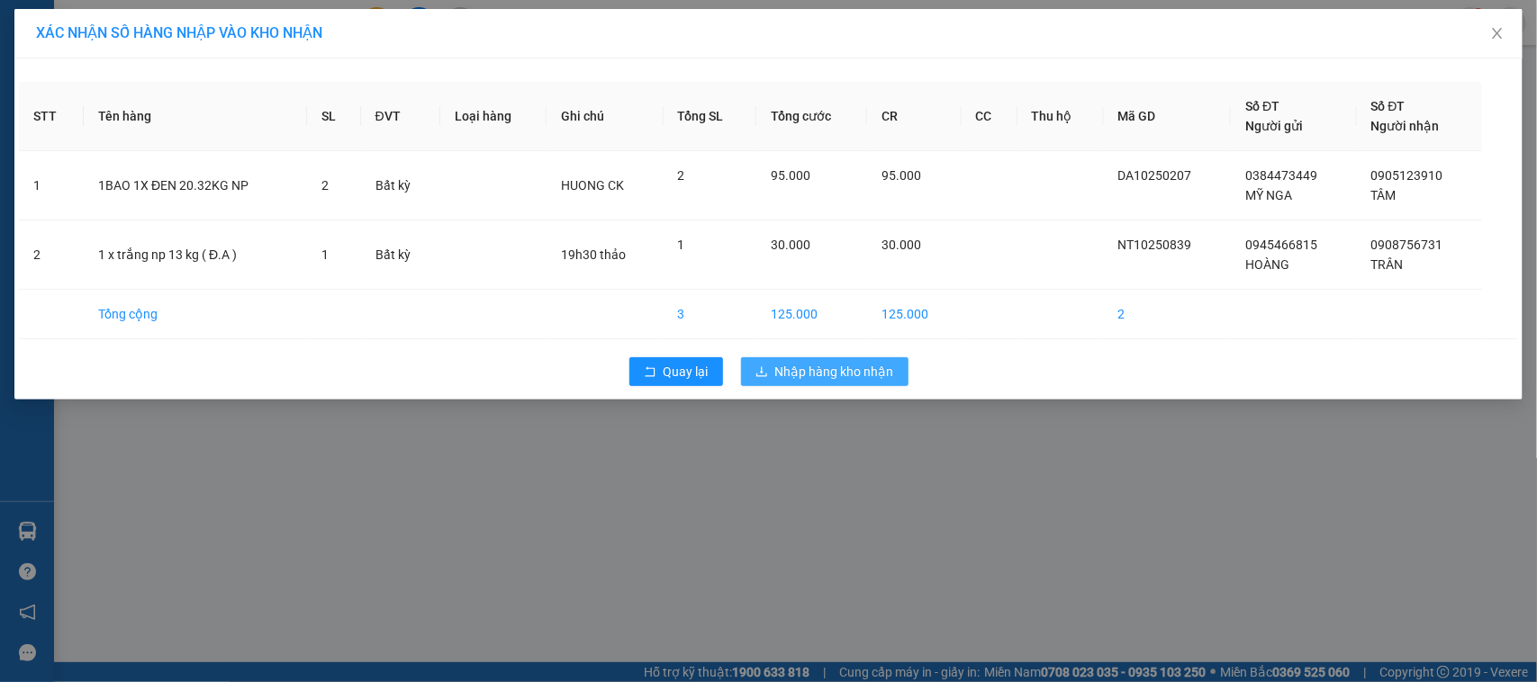
click at [845, 379] on span "Nhập hàng kho nhận" at bounding box center [834, 372] width 119 height 20
